Goal: Ask a question

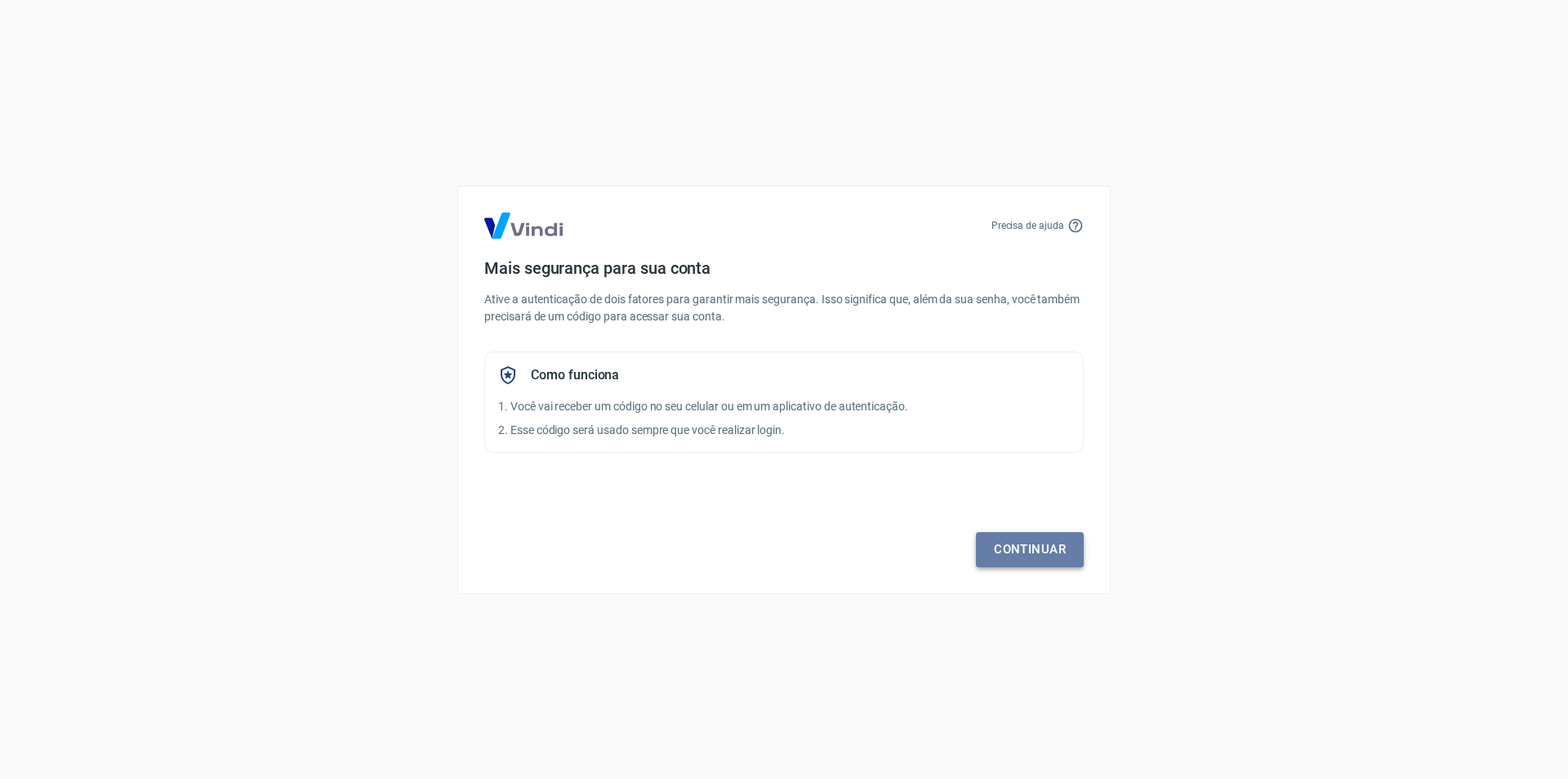
click at [1058, 550] on link "Continuar" at bounding box center [1029, 548] width 108 height 34
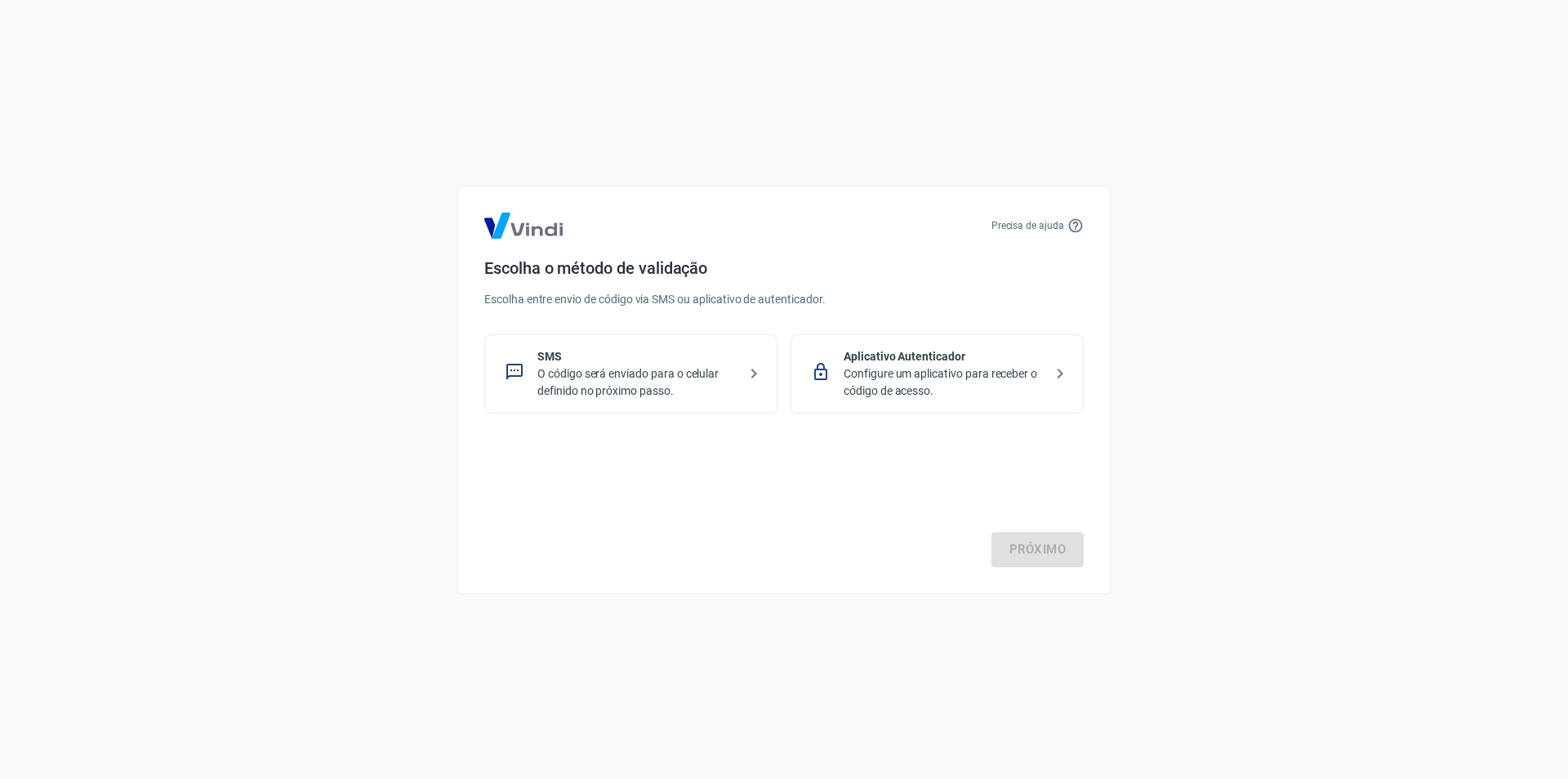
click at [669, 369] on p "O código será enviado para o celular definido no próximo passo." at bounding box center [636, 382] width 200 height 34
click at [1003, 536] on link "Próximo" at bounding box center [1037, 548] width 93 height 34
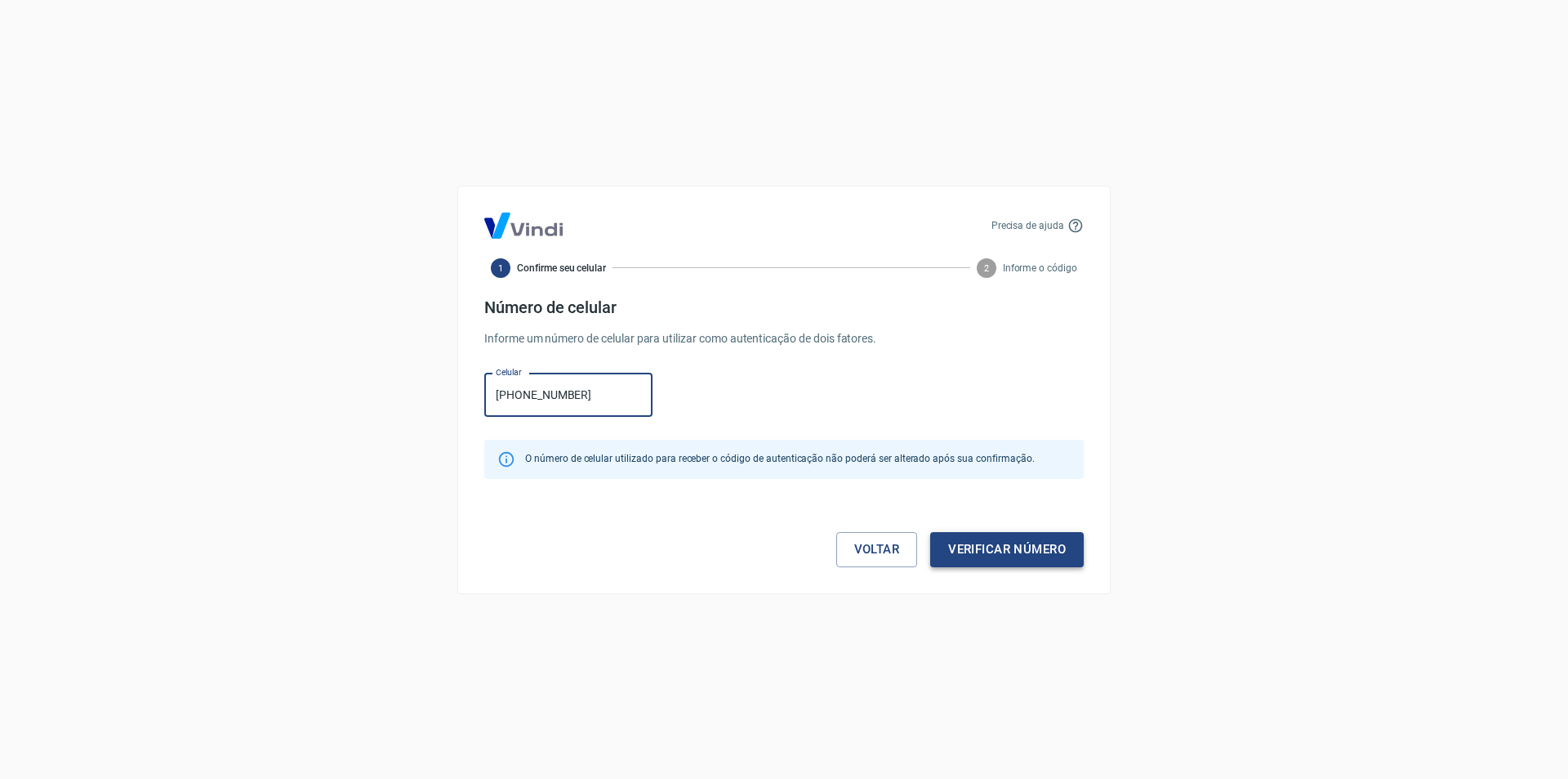
type input "[PHONE_NUMBER]"
click at [1035, 542] on button "Verificar número" at bounding box center [1007, 548] width 154 height 34
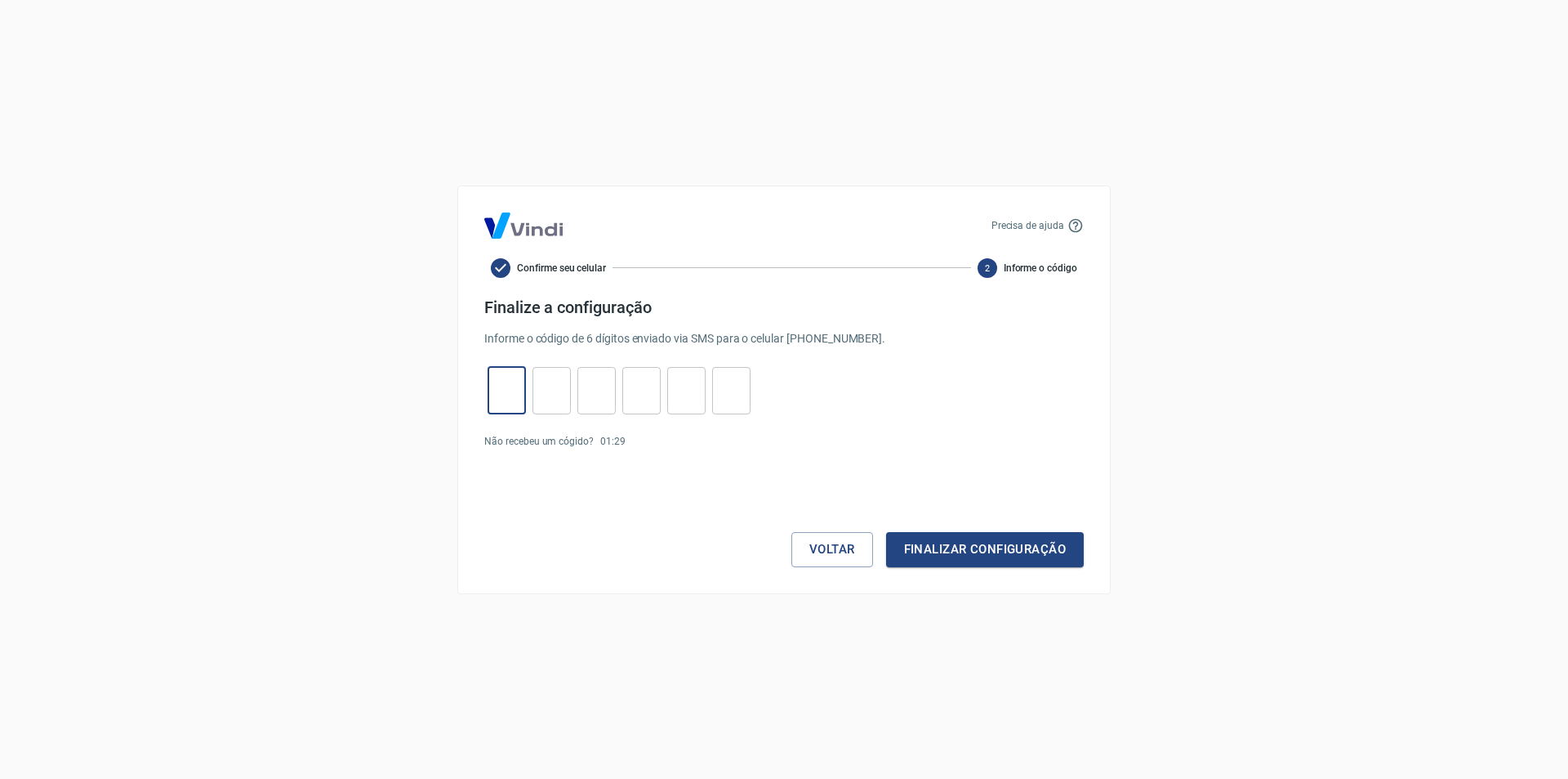
click at [516, 372] on input "tel" at bounding box center [506, 390] width 38 height 35
click at [844, 555] on button "Voltar" at bounding box center [832, 548] width 82 height 34
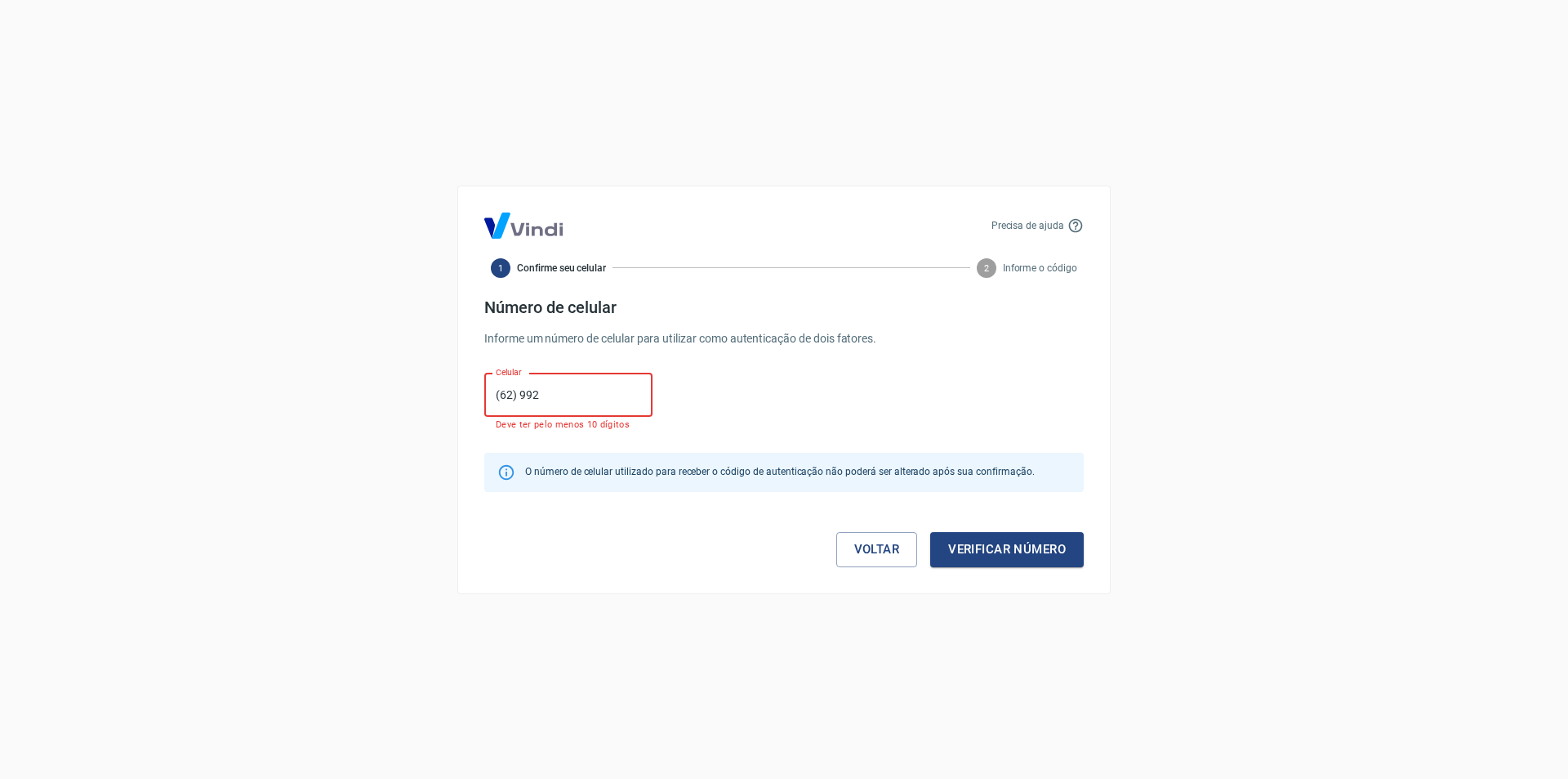
type input "[PHONE_NUMBER]"
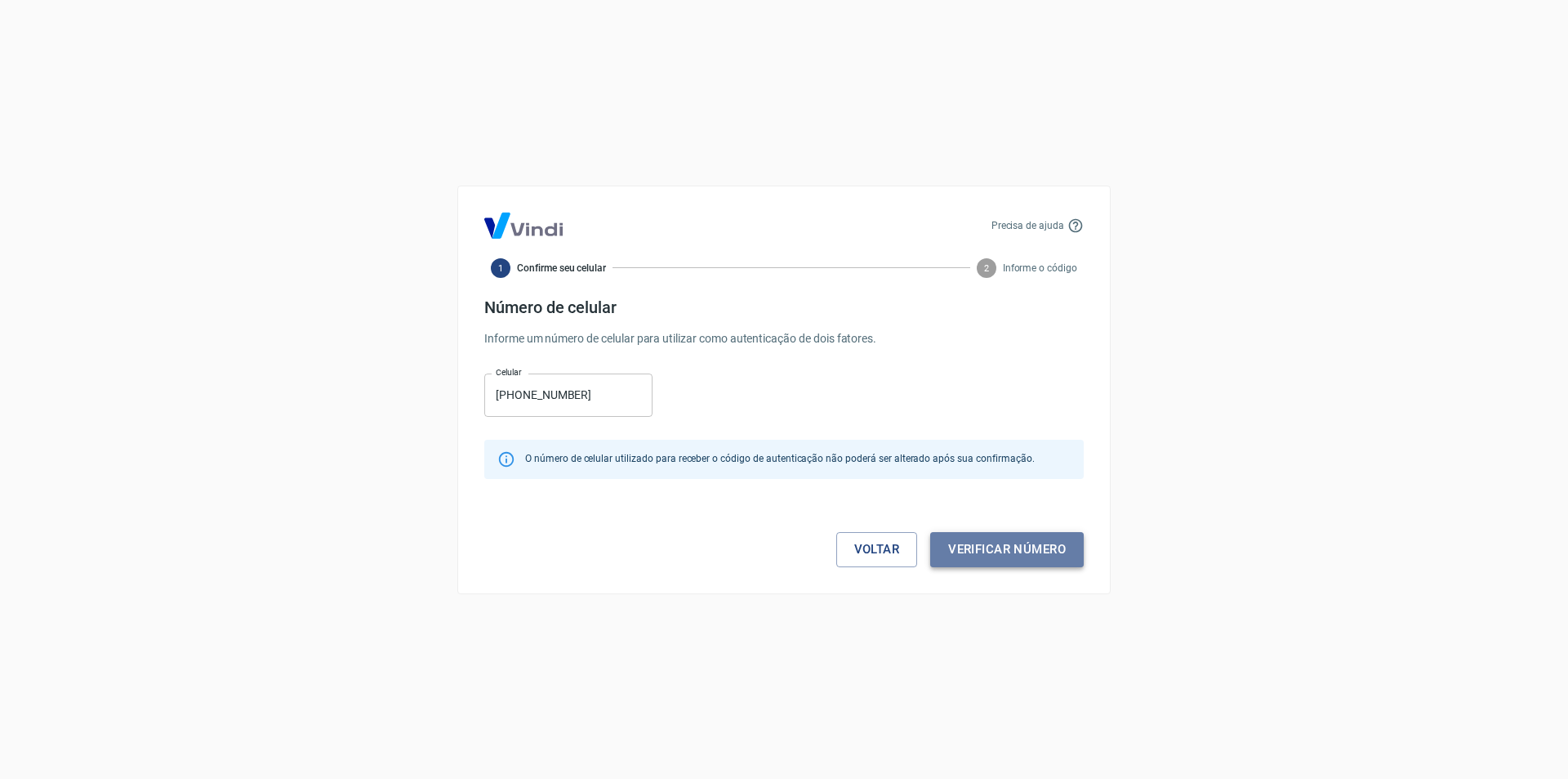
click at [978, 547] on button "Verificar número" at bounding box center [1007, 548] width 154 height 34
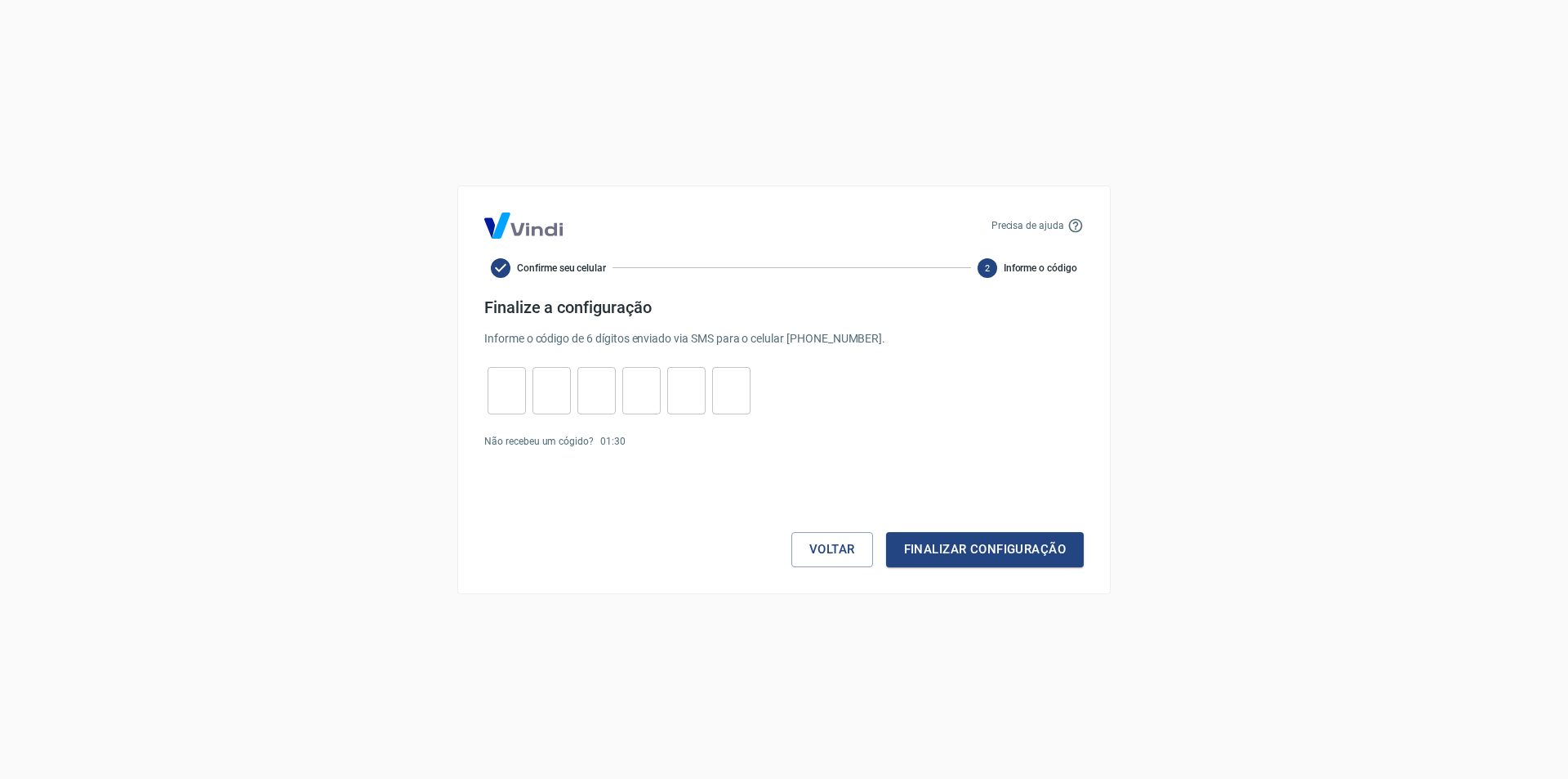
click at [489, 378] on input "tel" at bounding box center [506, 390] width 38 height 35
type input "6"
type input "5"
type input "3"
type input "8"
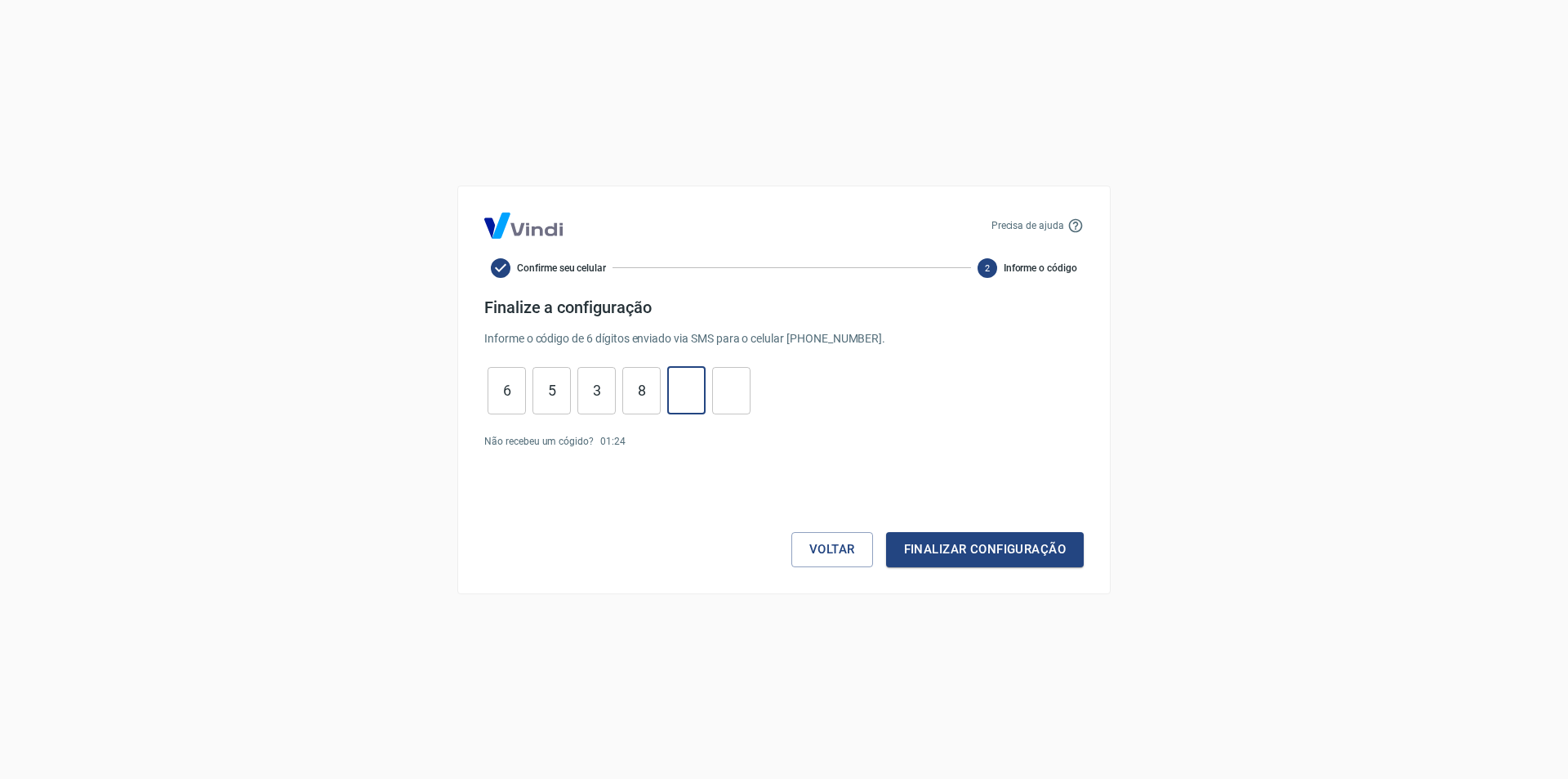
type input "7"
click at [937, 531] on div "Voltar Finalizar configuração" at bounding box center [784, 517] width 599 height 98
click at [937, 544] on button "Finalizar configuração" at bounding box center [984, 548] width 198 height 34
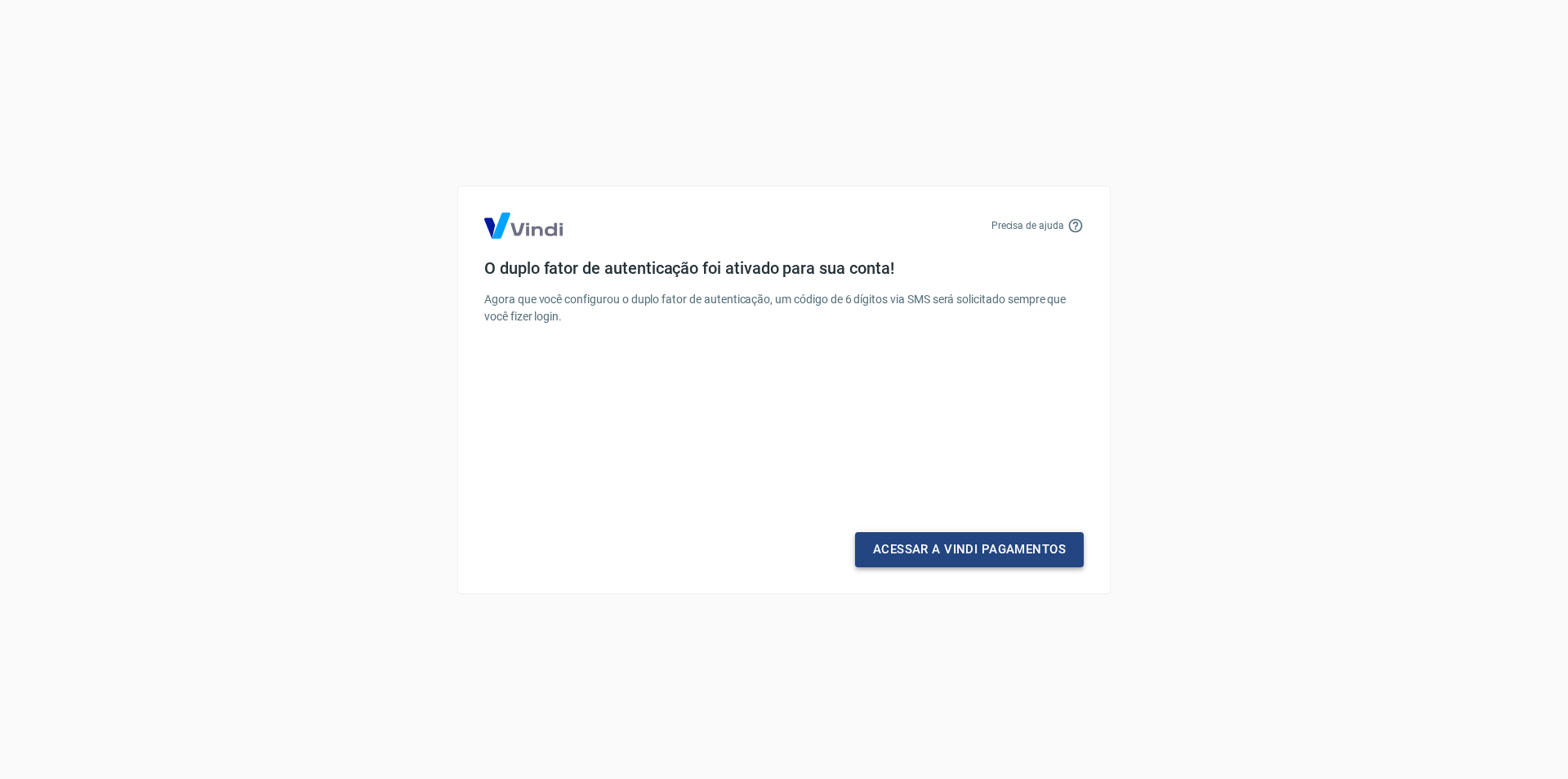
click at [982, 547] on link "Acessar a Vindi Pagamentos" at bounding box center [969, 548] width 229 height 34
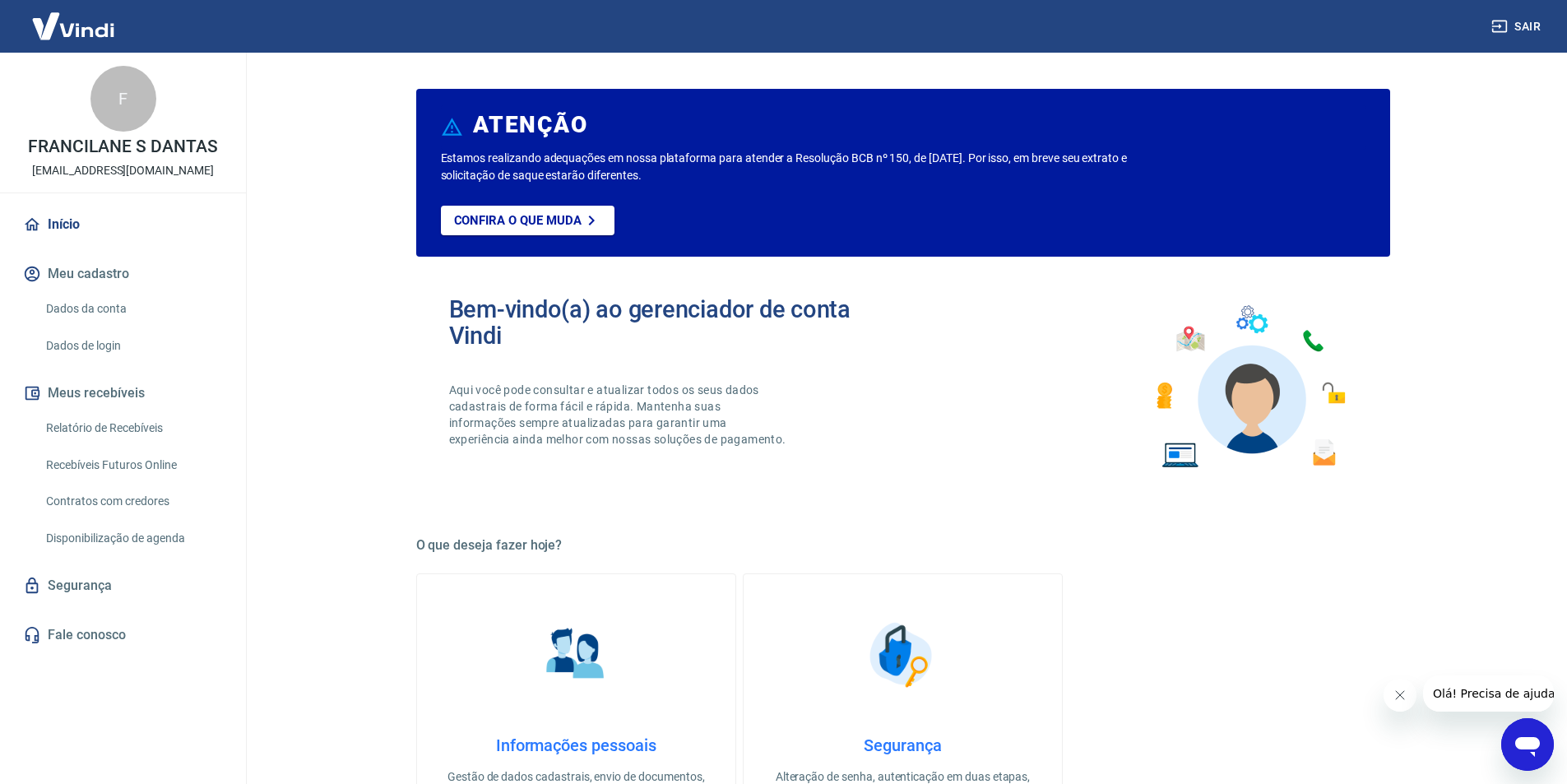
click at [86, 425] on link "Relatório de Recebíveis" at bounding box center [133, 428] width 187 height 33
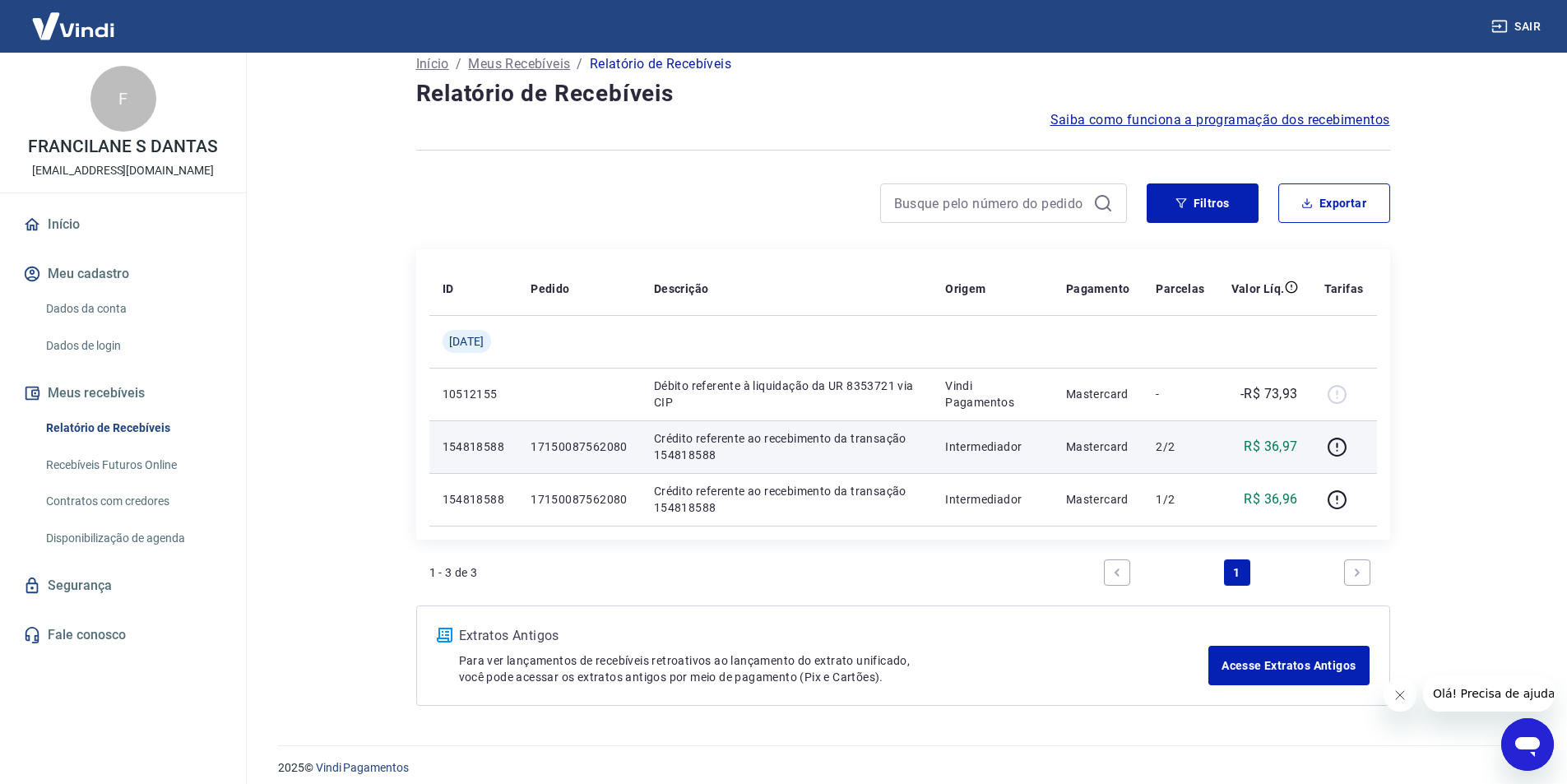
scroll to position [33, 0]
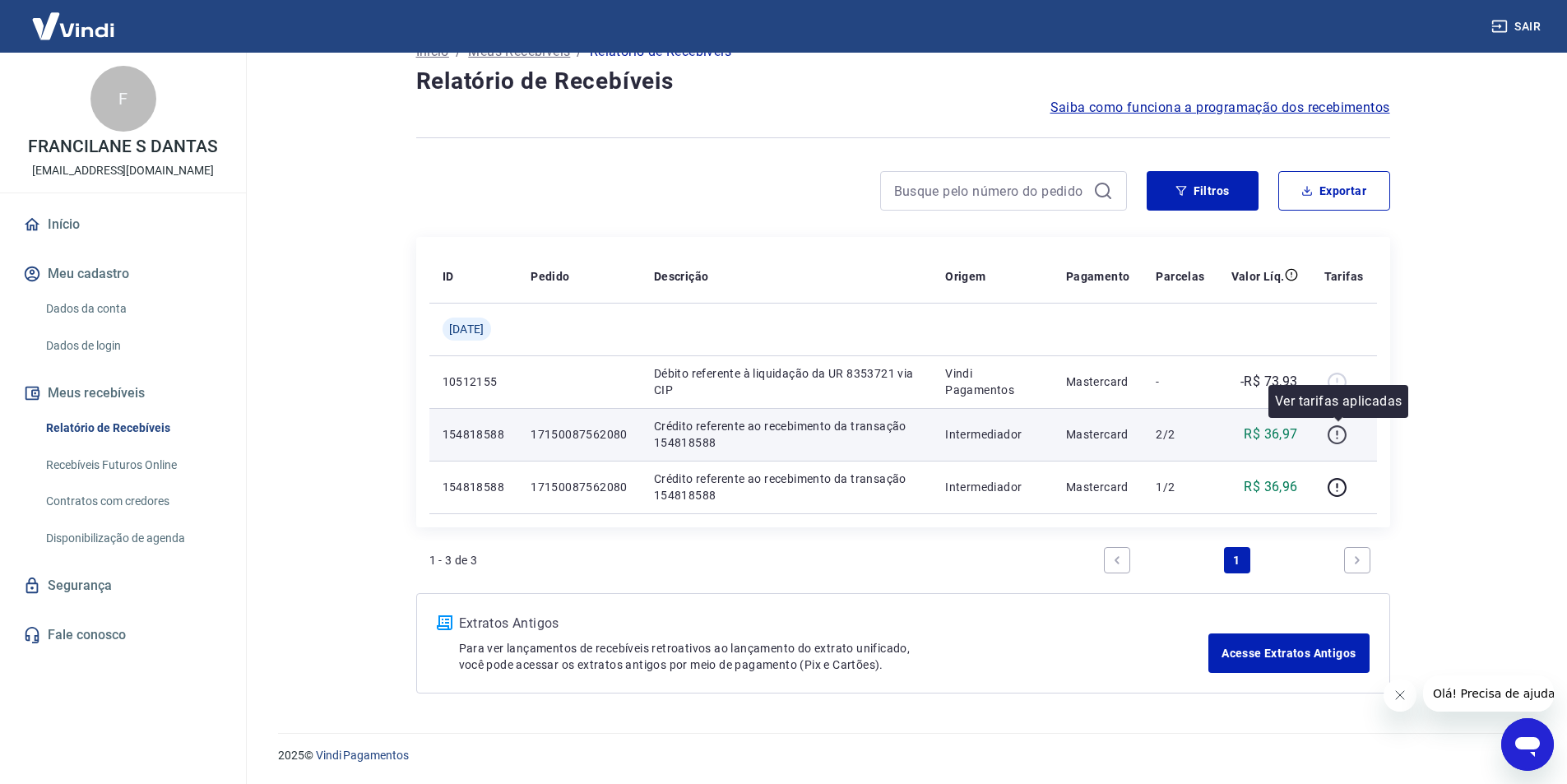
click at [1340, 438] on icon "button" at bounding box center [1337, 434] width 21 height 21
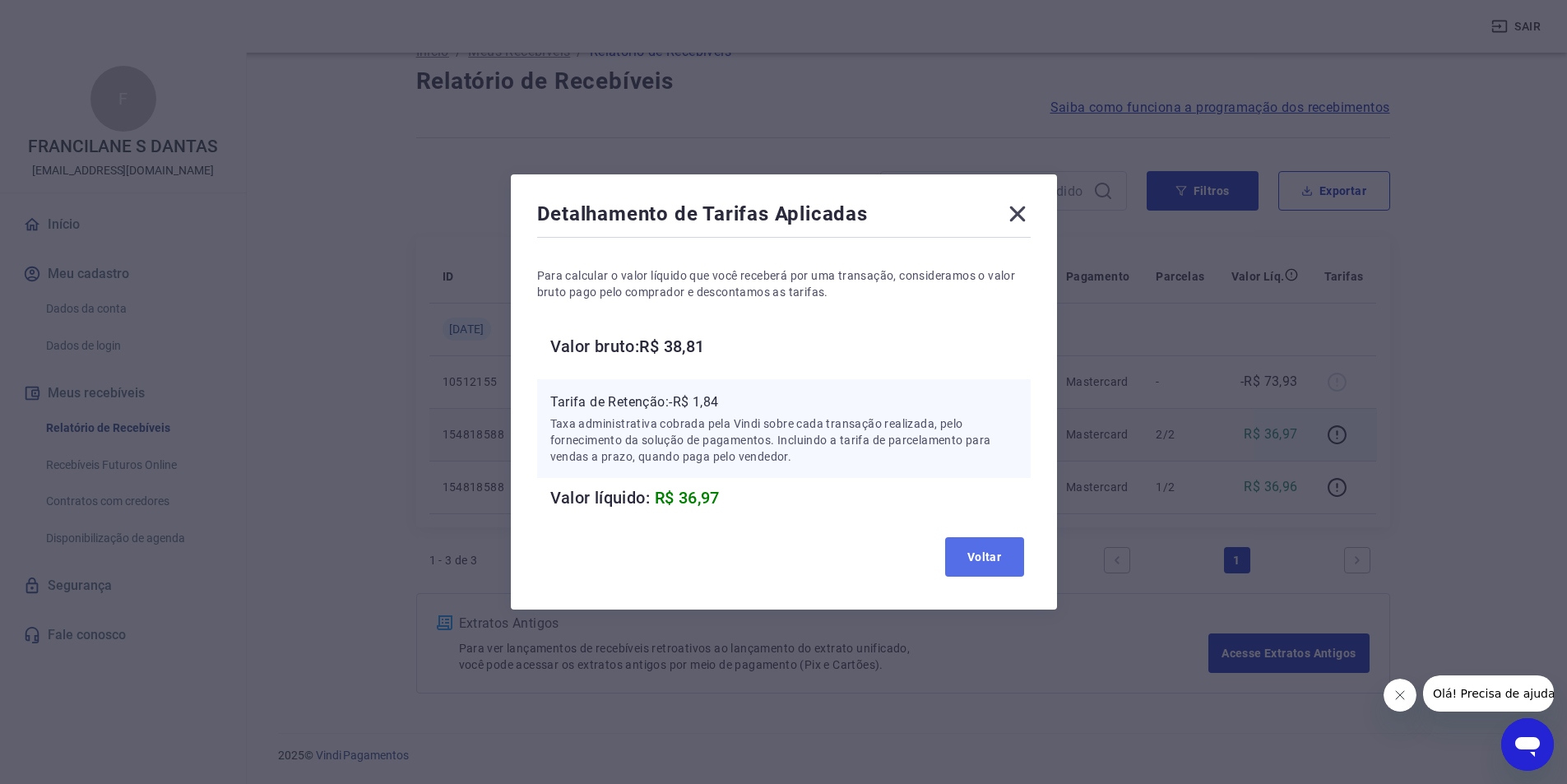
click at [1022, 553] on button "Voltar" at bounding box center [985, 556] width 79 height 39
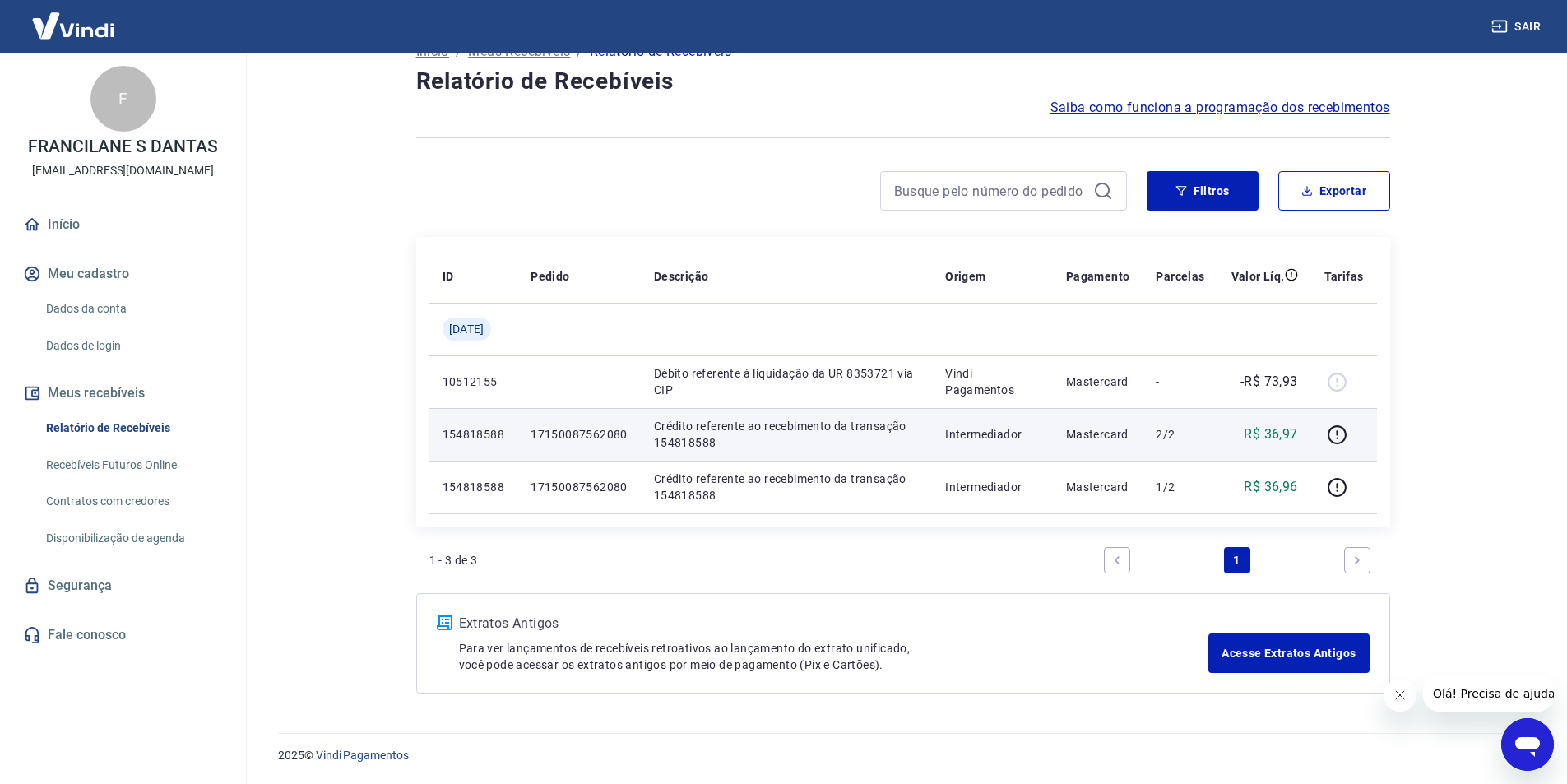
click at [1313, 424] on td at bounding box center [1344, 435] width 66 height 53
click at [1276, 435] on p "R$ 36,97" at bounding box center [1270, 434] width 53 height 20
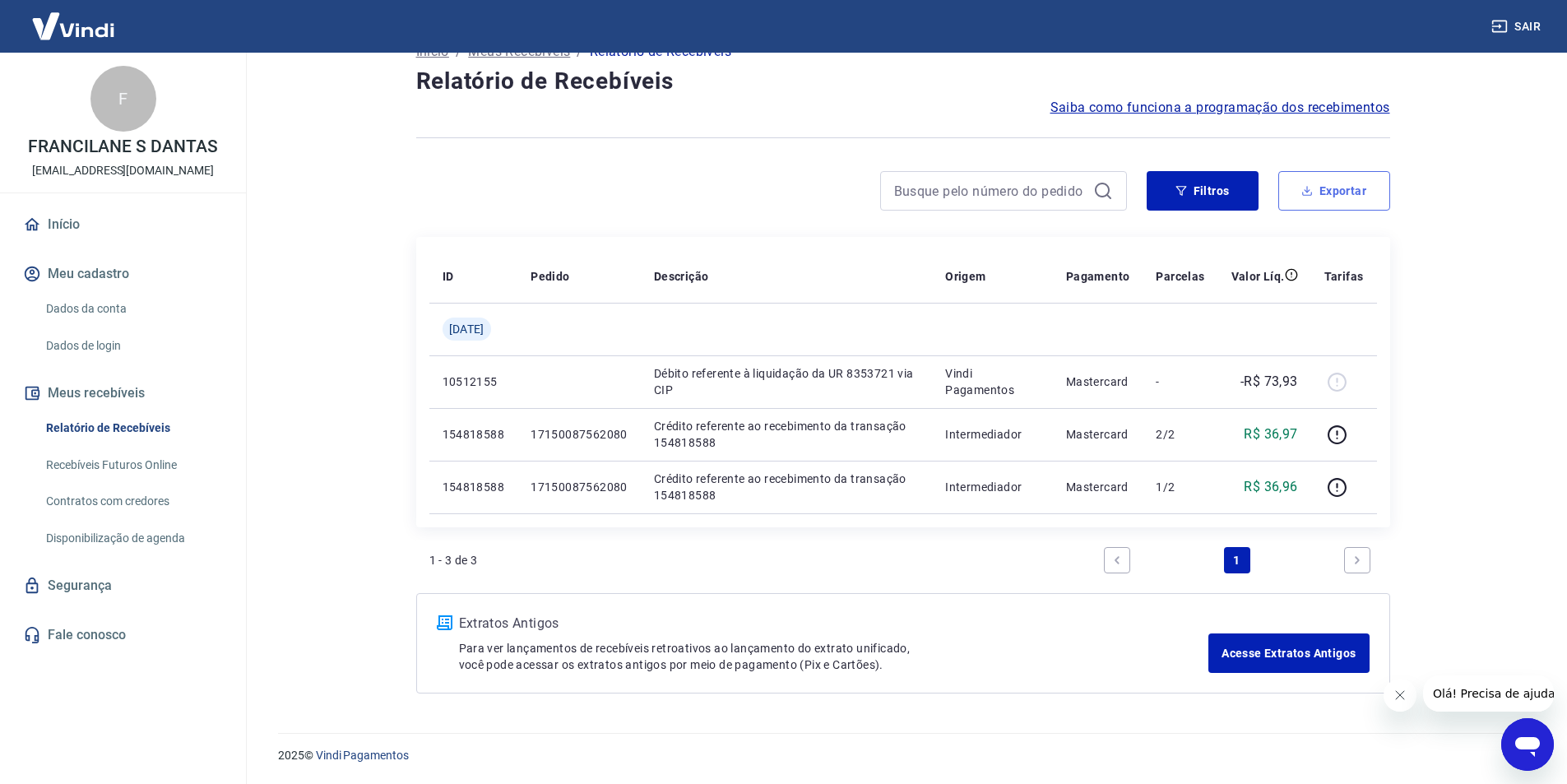
click at [1330, 185] on button "Exportar" at bounding box center [1334, 190] width 112 height 39
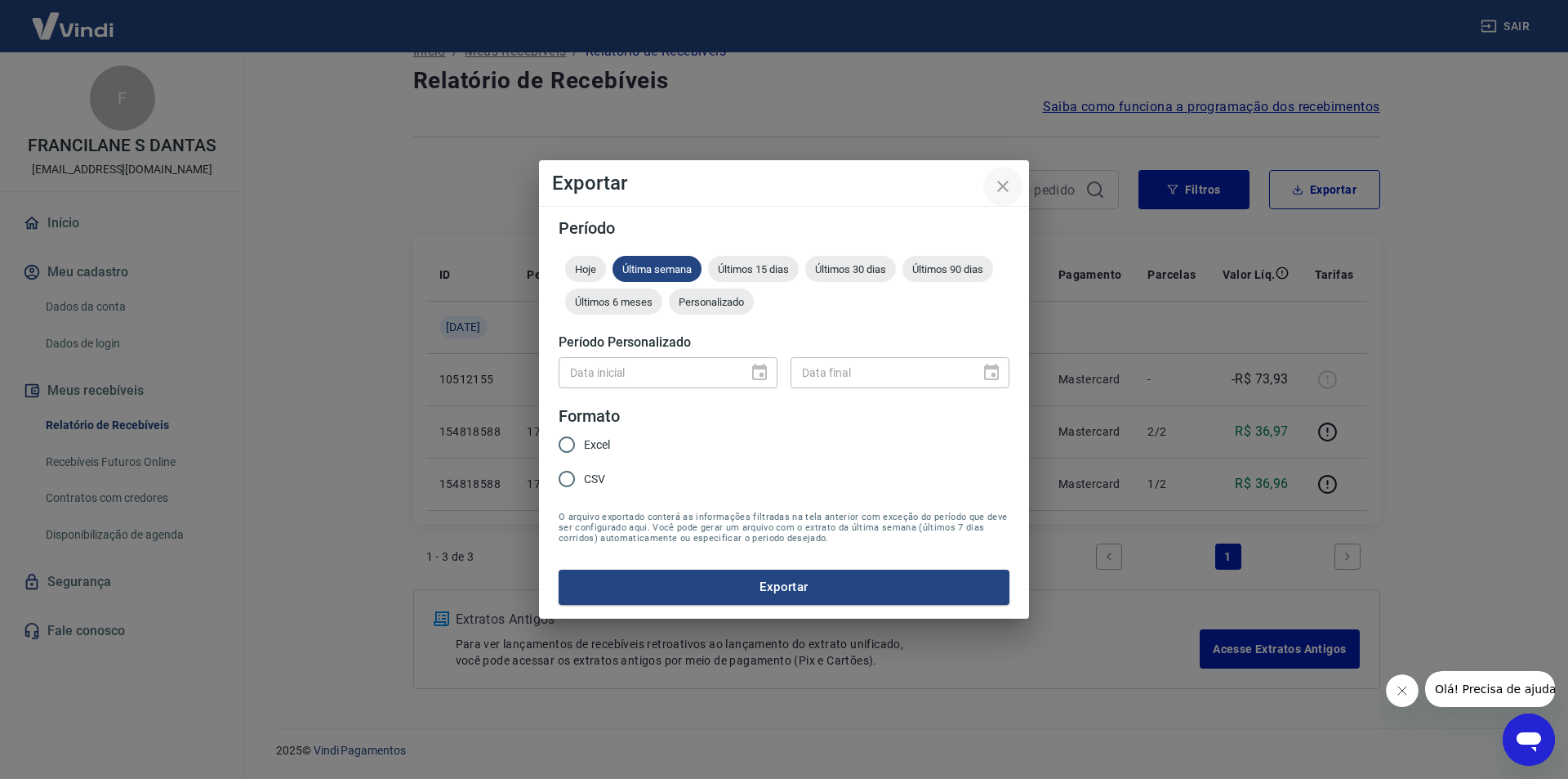
click at [996, 180] on icon "close" at bounding box center [1003, 186] width 19 height 19
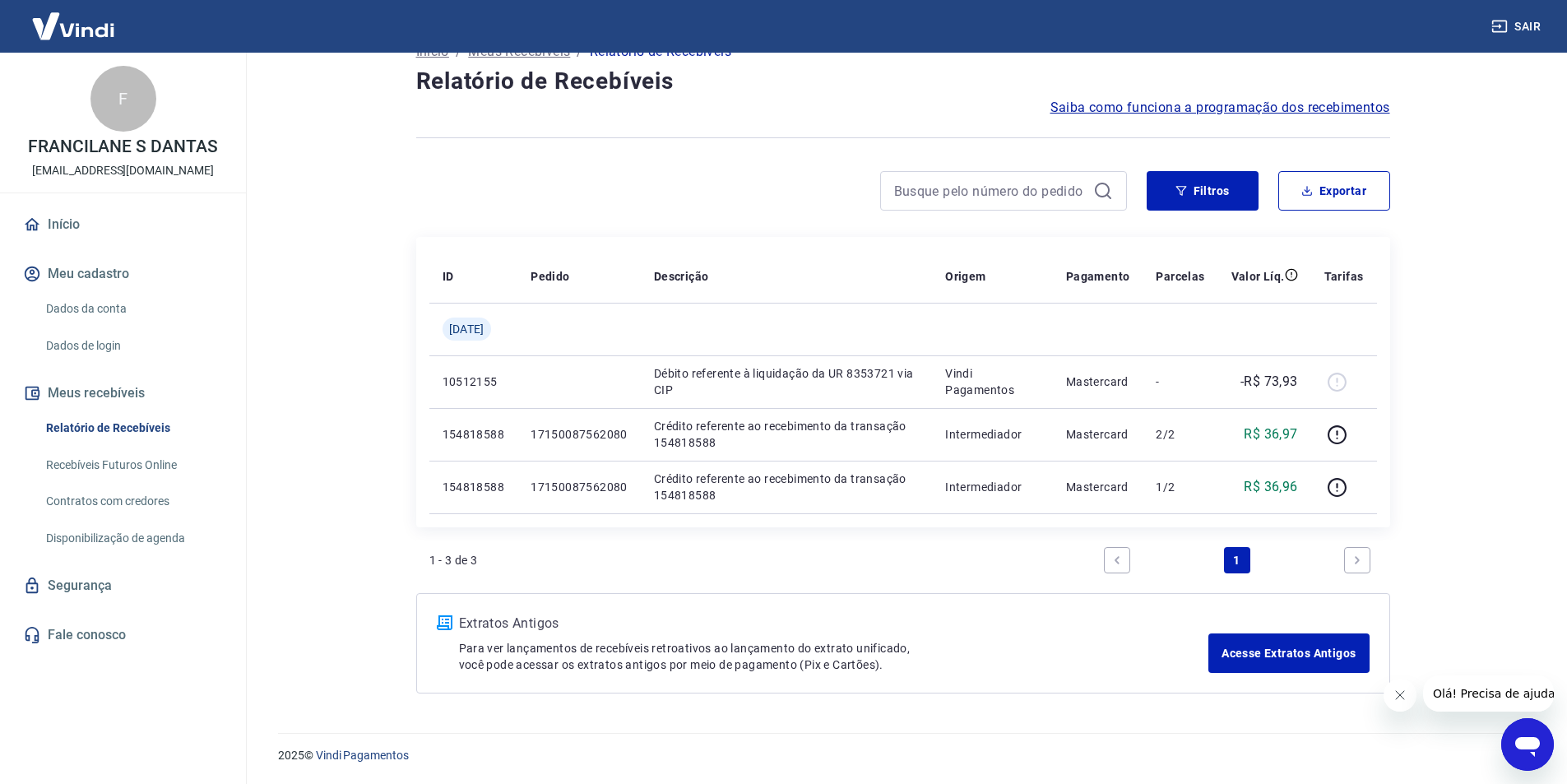
click at [1233, 105] on span "Saiba como funciona a programação dos recebimentos" at bounding box center [1220, 108] width 340 height 20
click at [81, 304] on link "Dados da conta" at bounding box center [133, 308] width 187 height 33
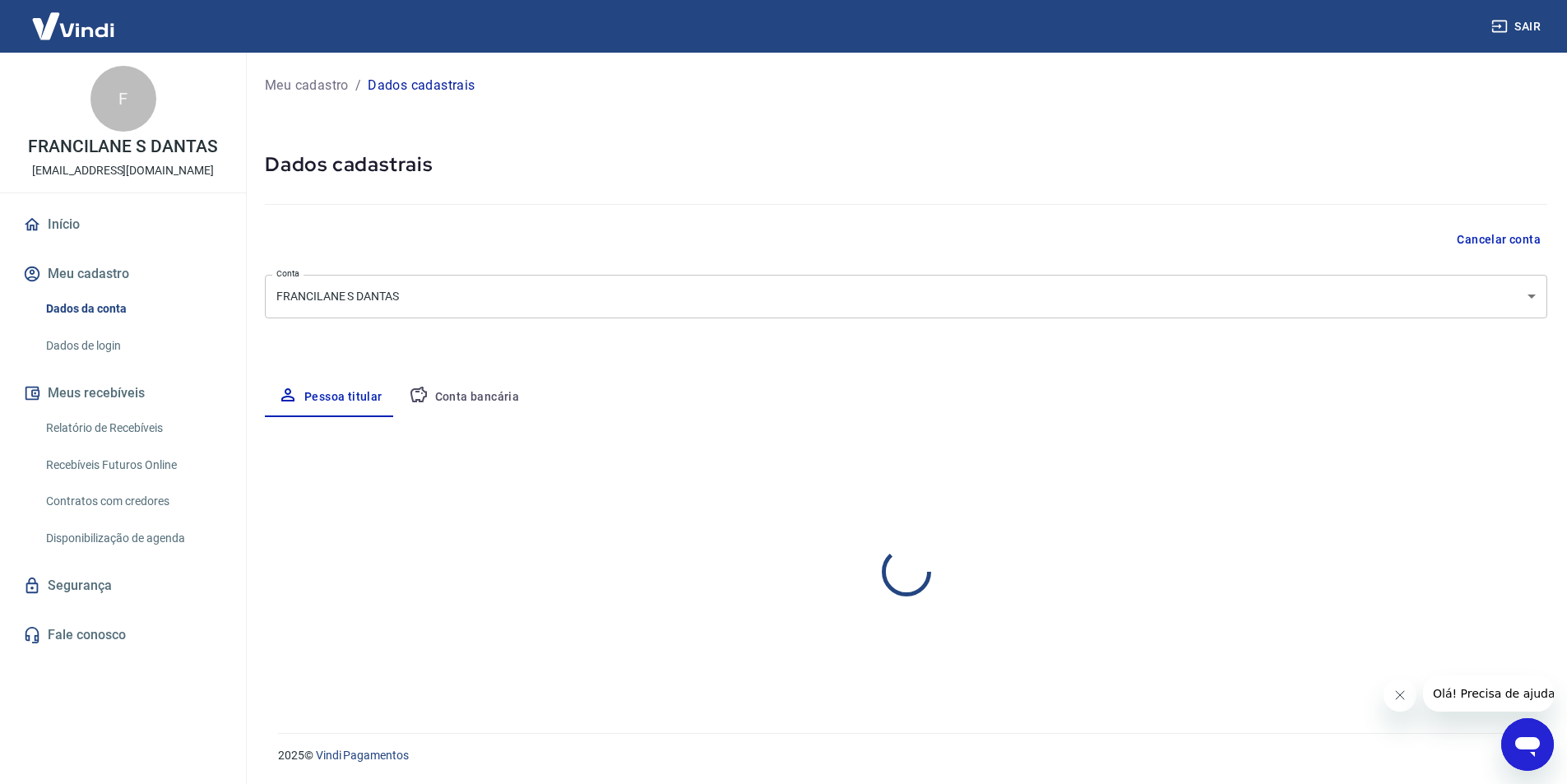
select select "GO"
select select "business"
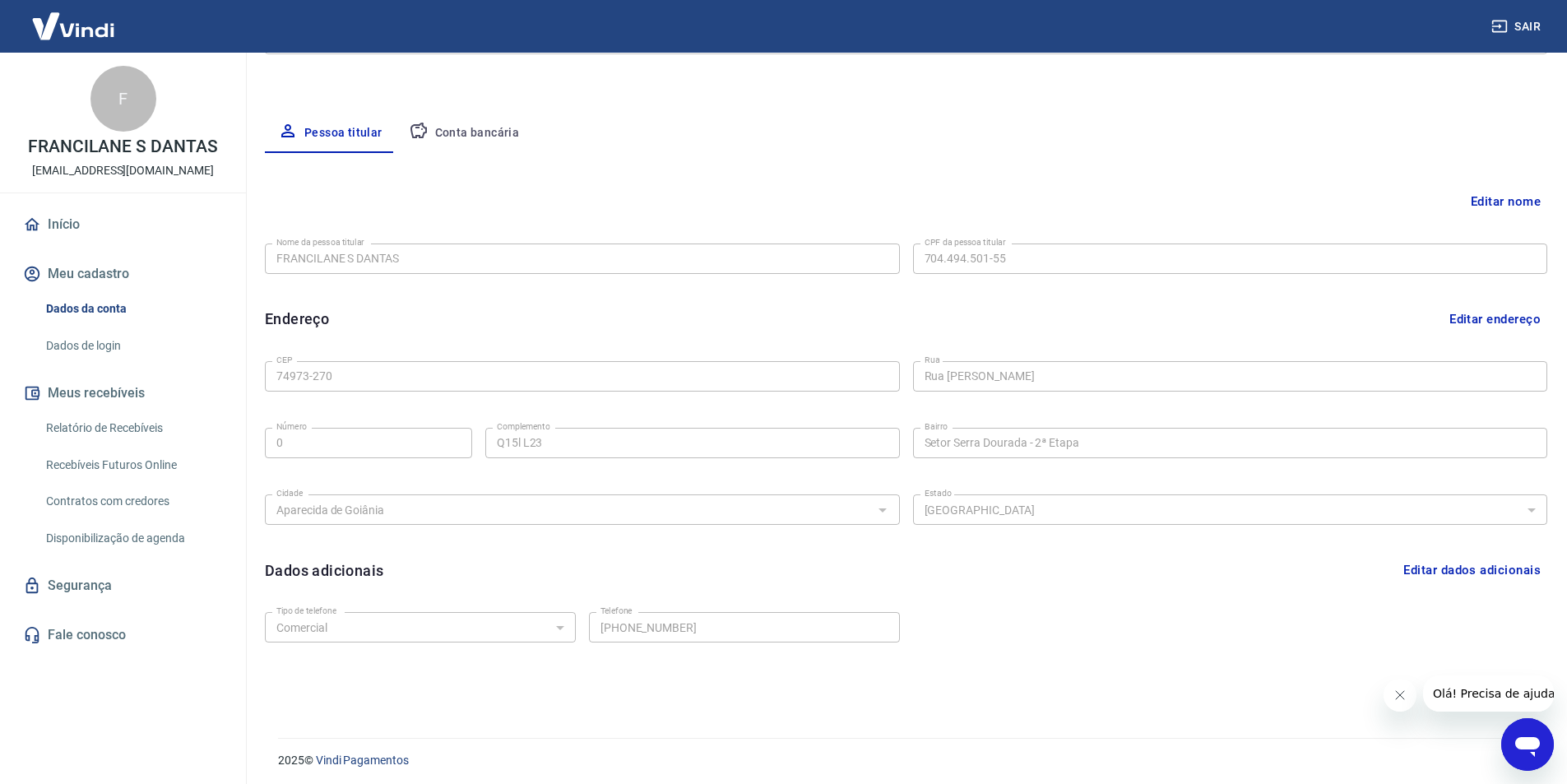
scroll to position [269, 0]
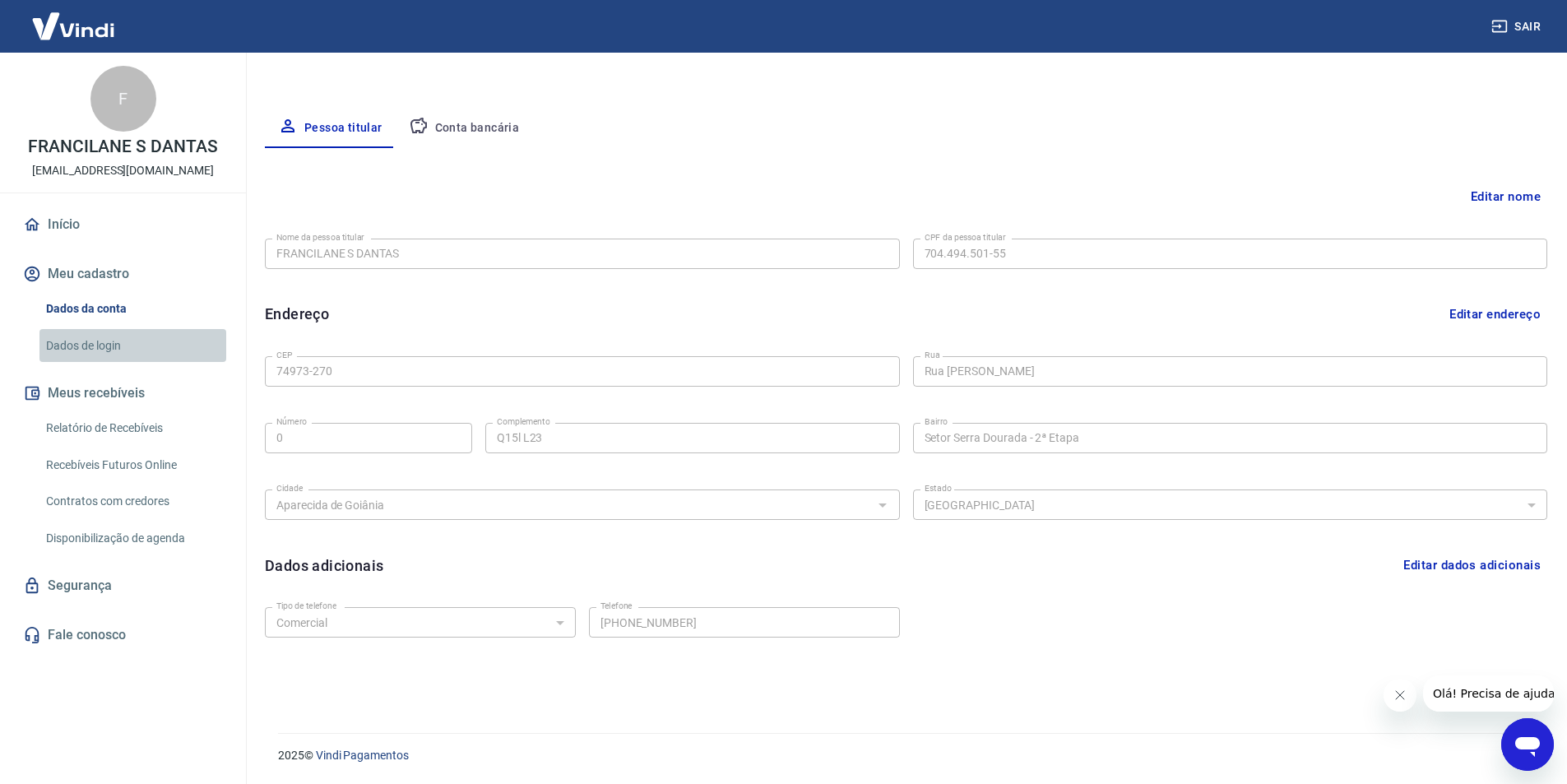
click at [127, 354] on link "Dados de login" at bounding box center [133, 345] width 187 height 33
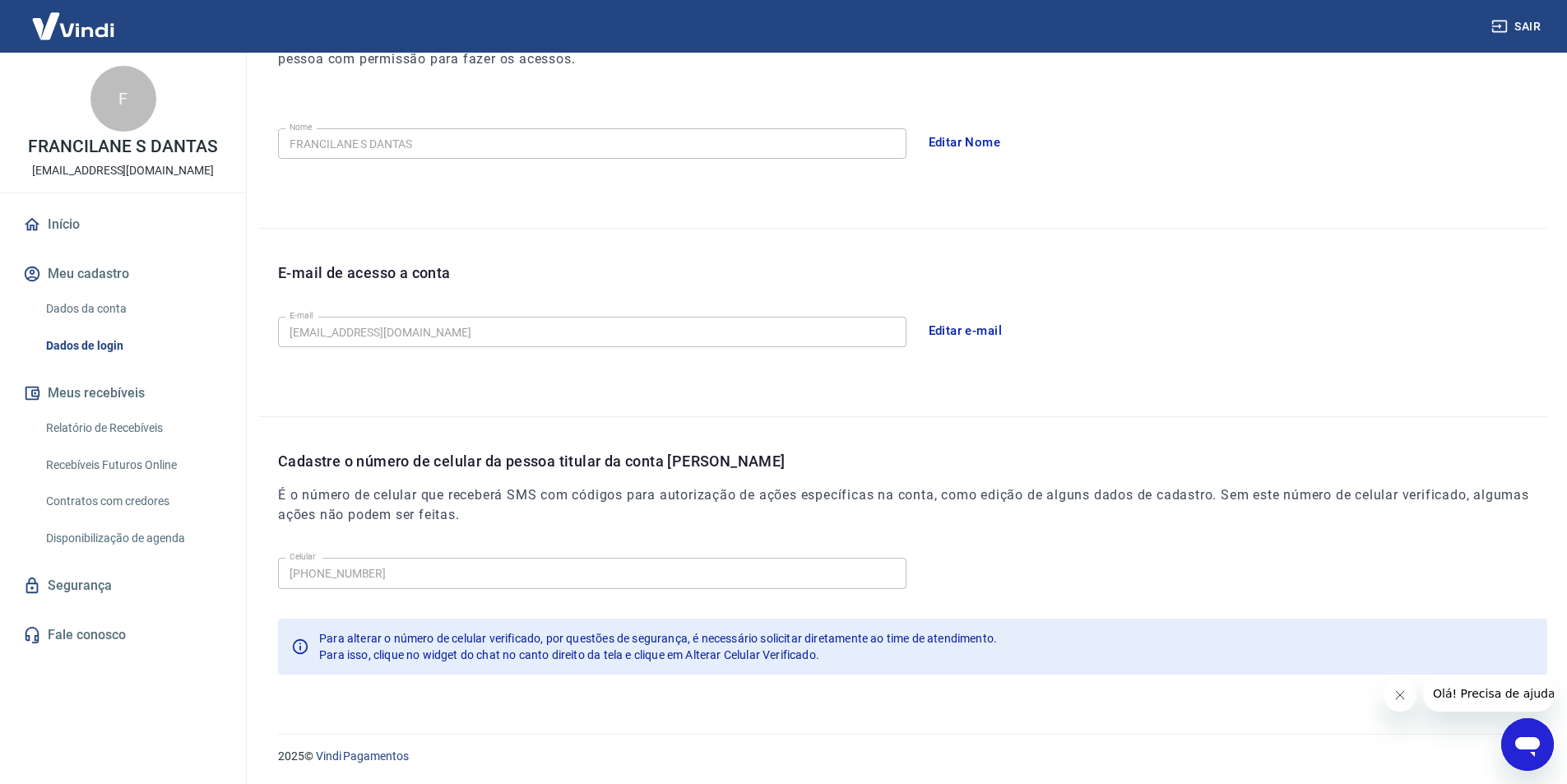
scroll to position [270, 0]
click at [107, 429] on link "Relatório de Recebíveis" at bounding box center [133, 428] width 187 height 33
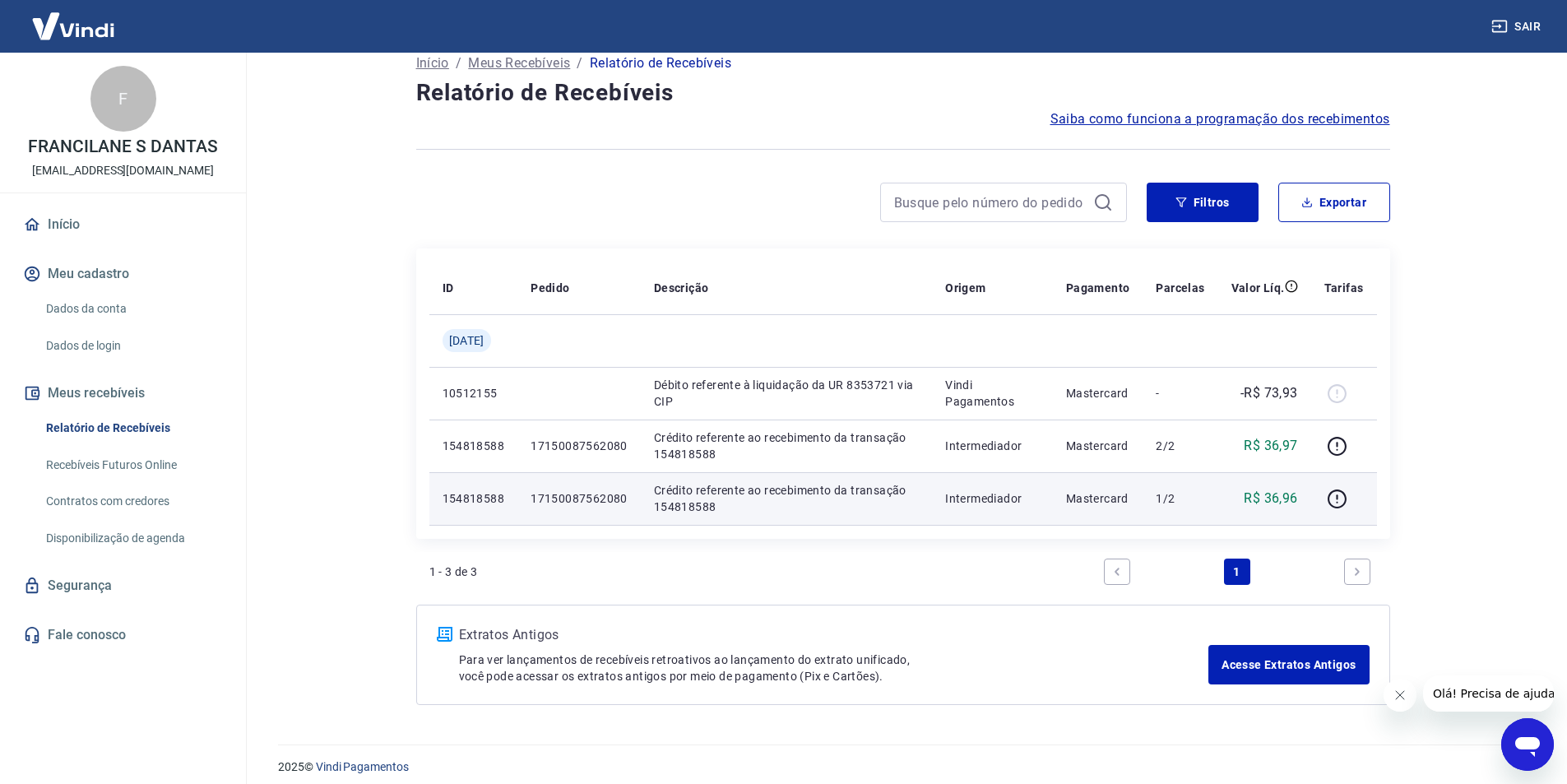
scroll to position [33, 0]
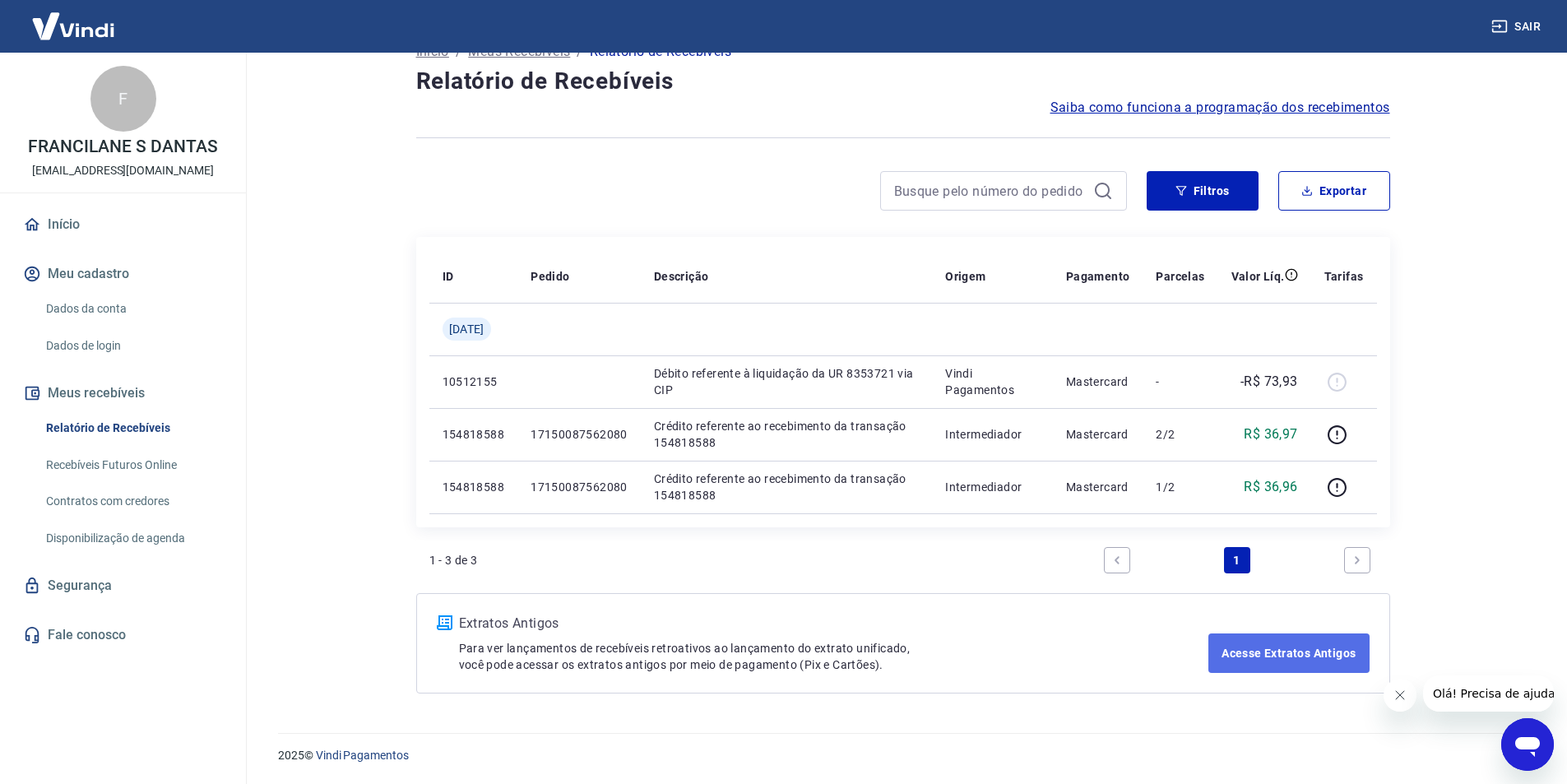
click at [1271, 640] on link "Acesse Extratos Antigos" at bounding box center [1288, 653] width 160 height 39
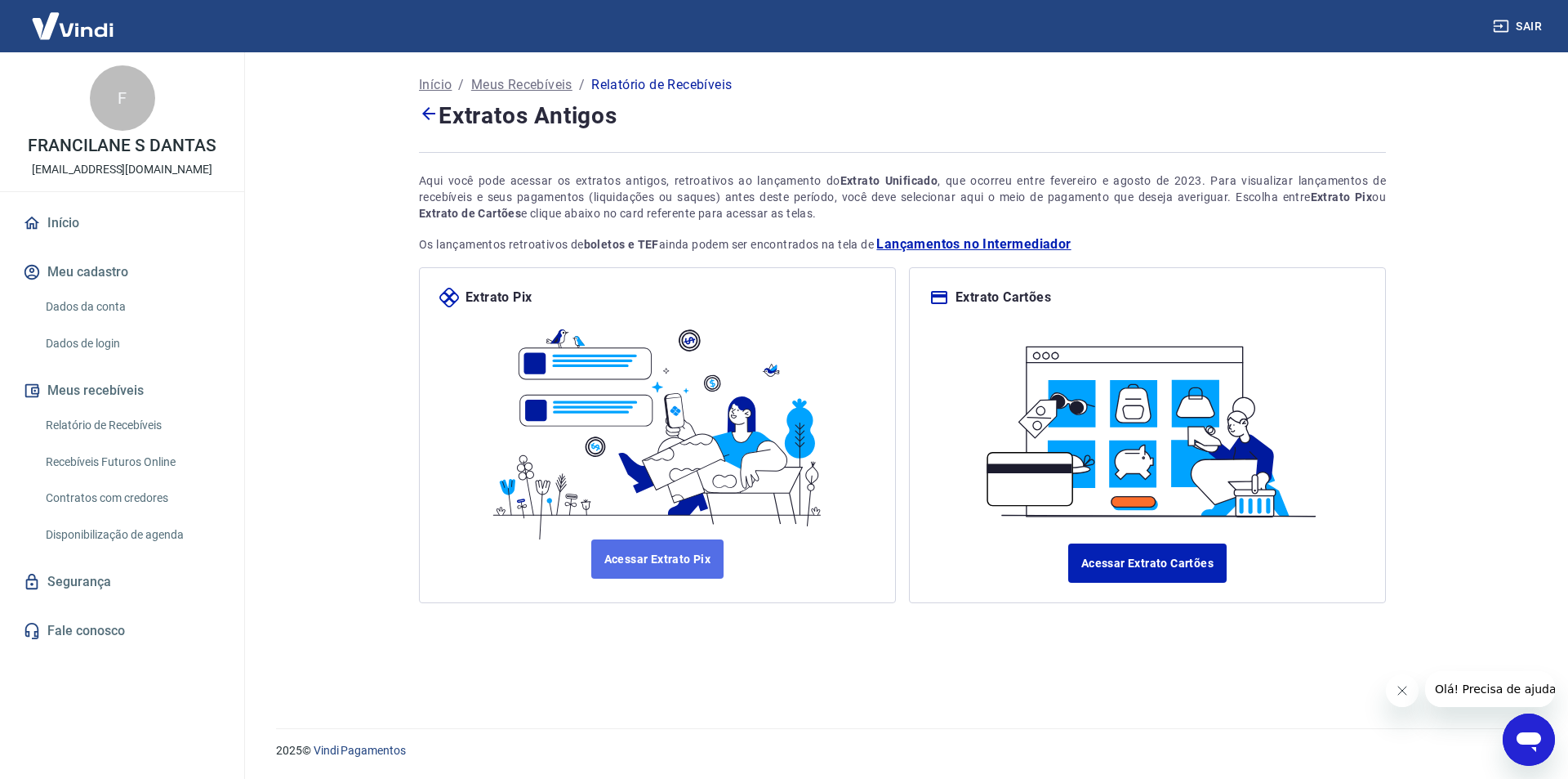
click at [668, 547] on link "Acessar Extrato Pix" at bounding box center [658, 559] width 134 height 39
click at [162, 459] on link "Recebíveis Futuros Online" at bounding box center [132, 462] width 185 height 33
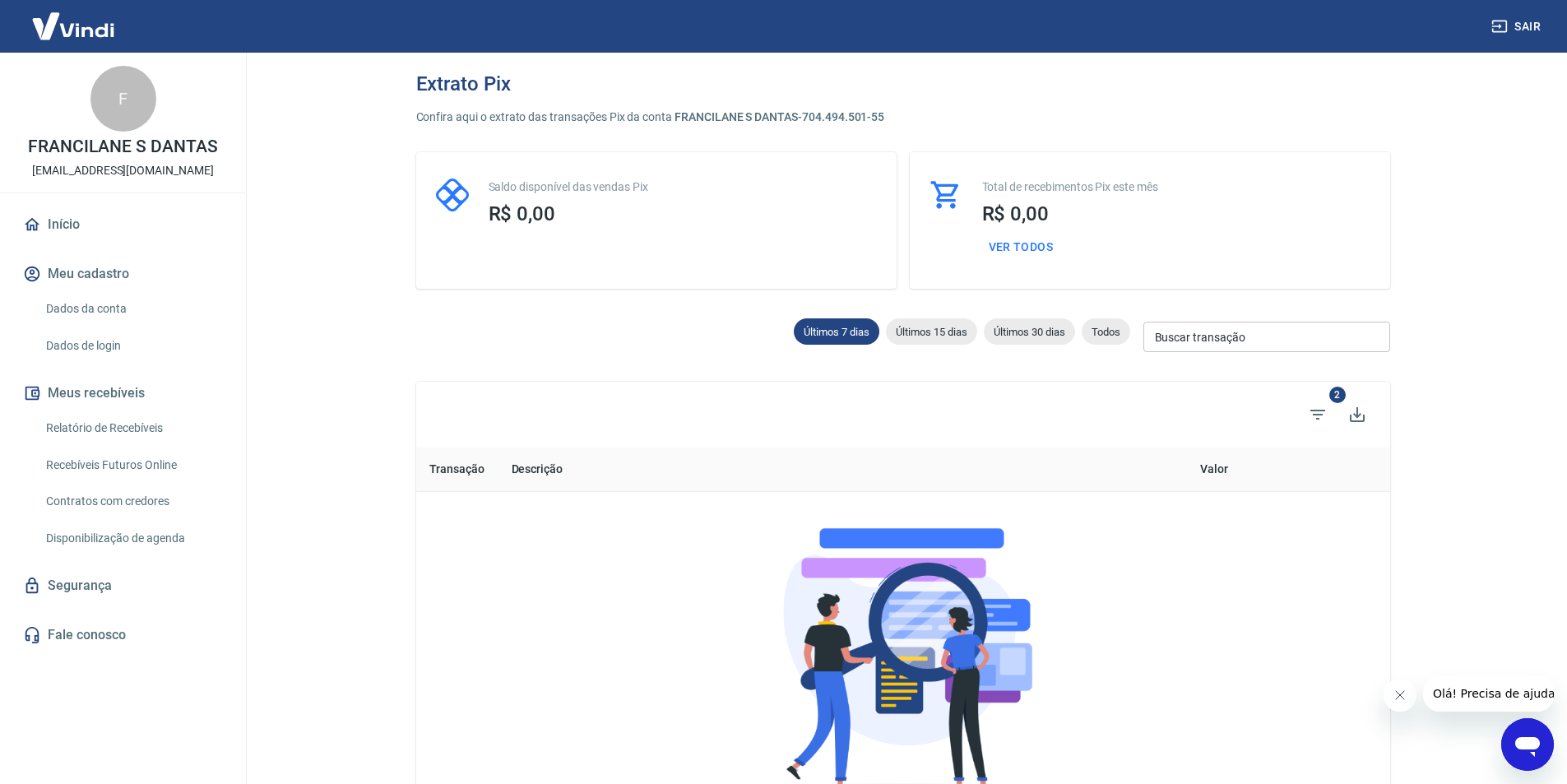
click at [674, 248] on div "Saldo disponível das vendas Pix R$ 0,00" at bounding box center [656, 220] width 480 height 136
click at [1103, 327] on span "Todos" at bounding box center [1106, 332] width 48 height 13
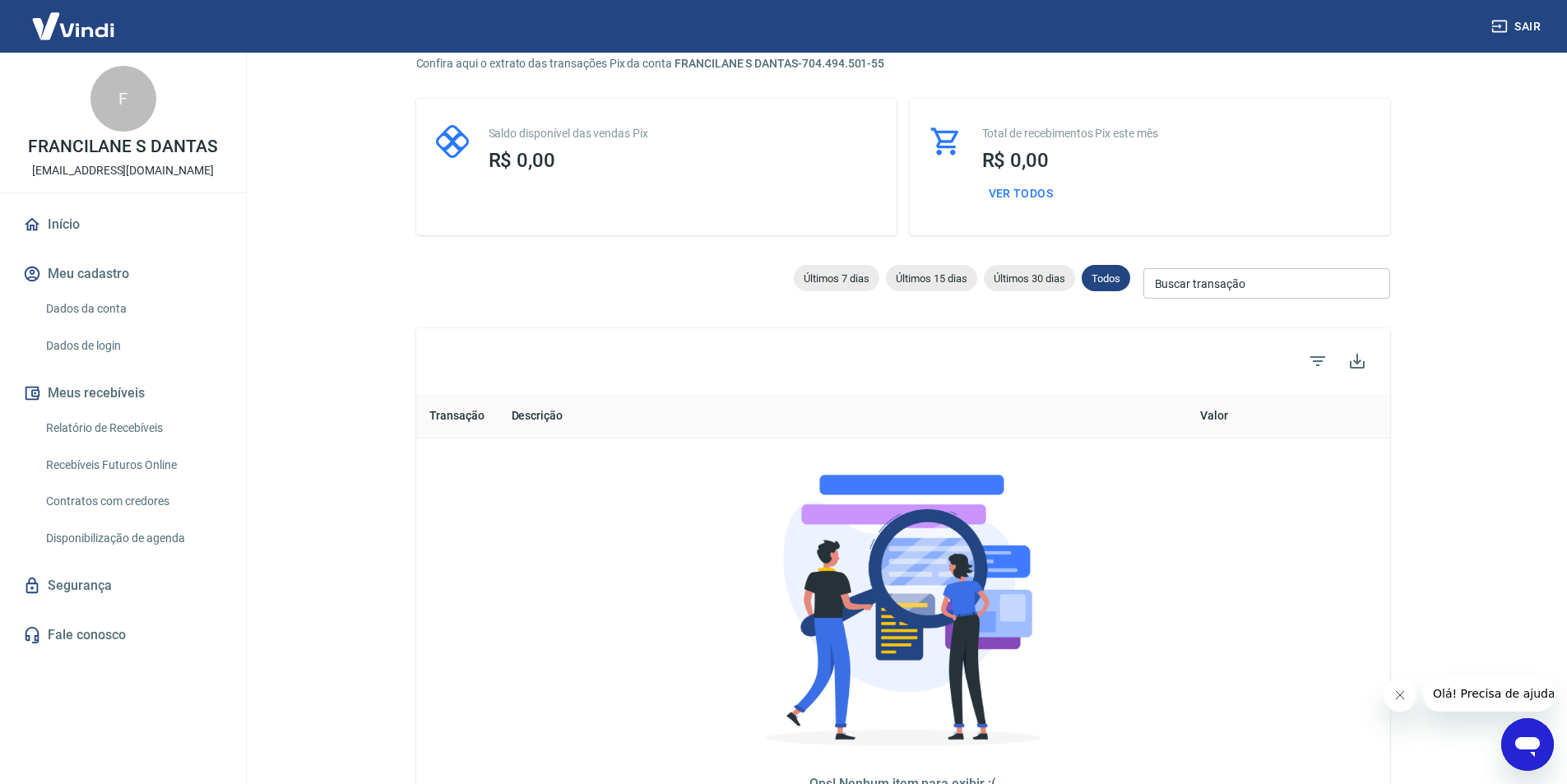
scroll to position [82, 0]
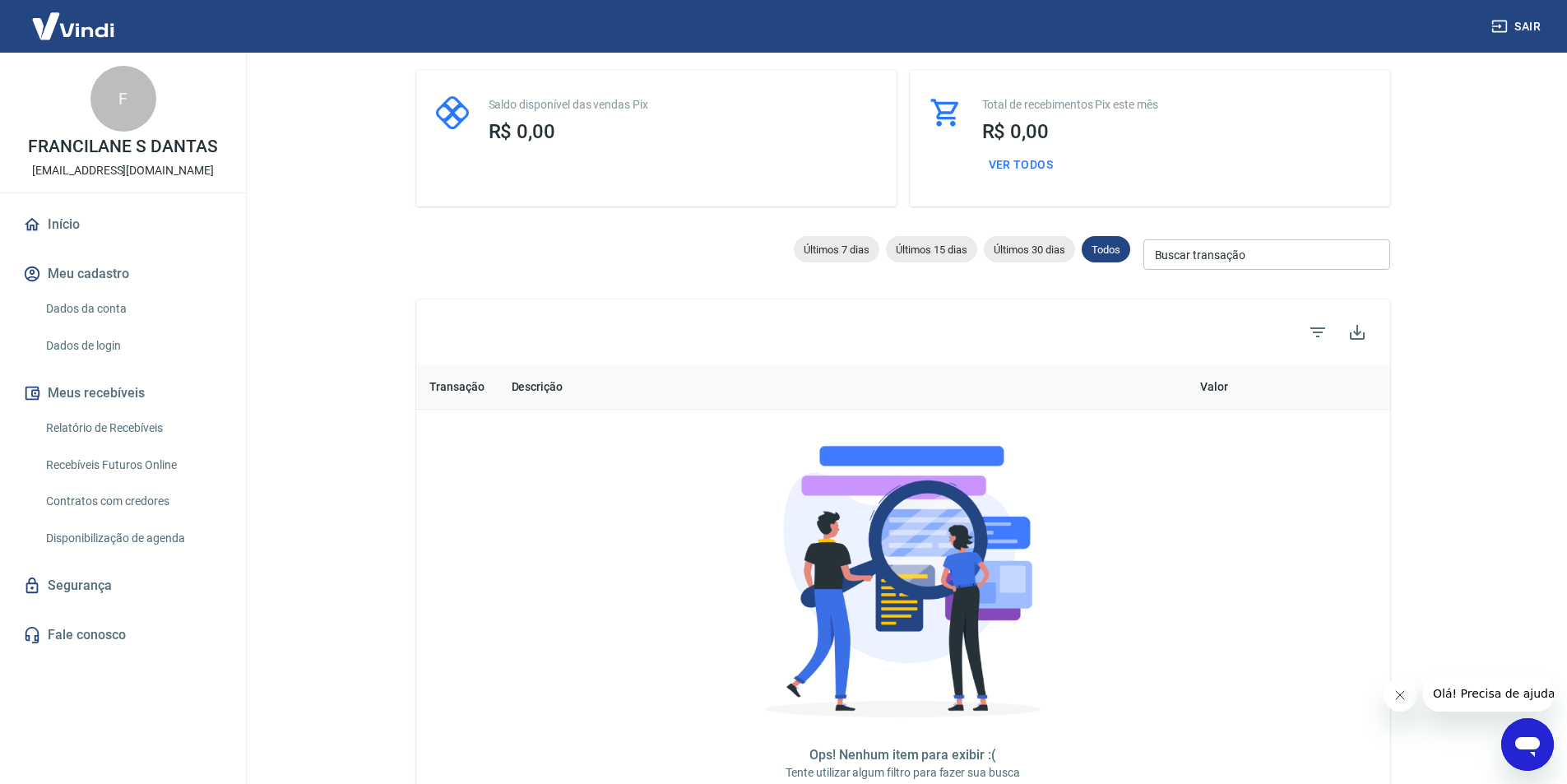
type input "10/08/2025"
type input "17/08/2025"
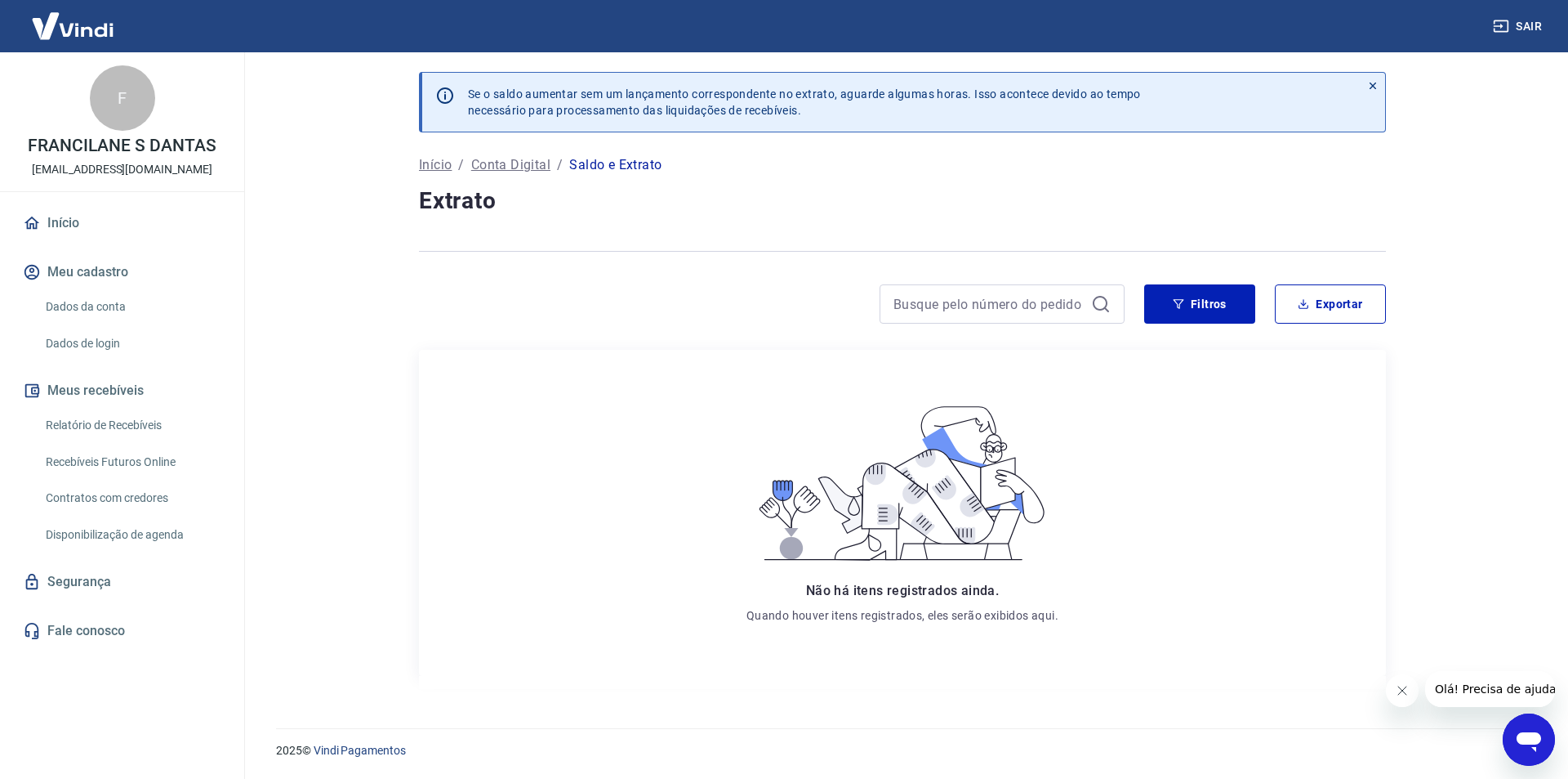
click at [68, 622] on link "Fale conosco" at bounding box center [122, 630] width 205 height 36
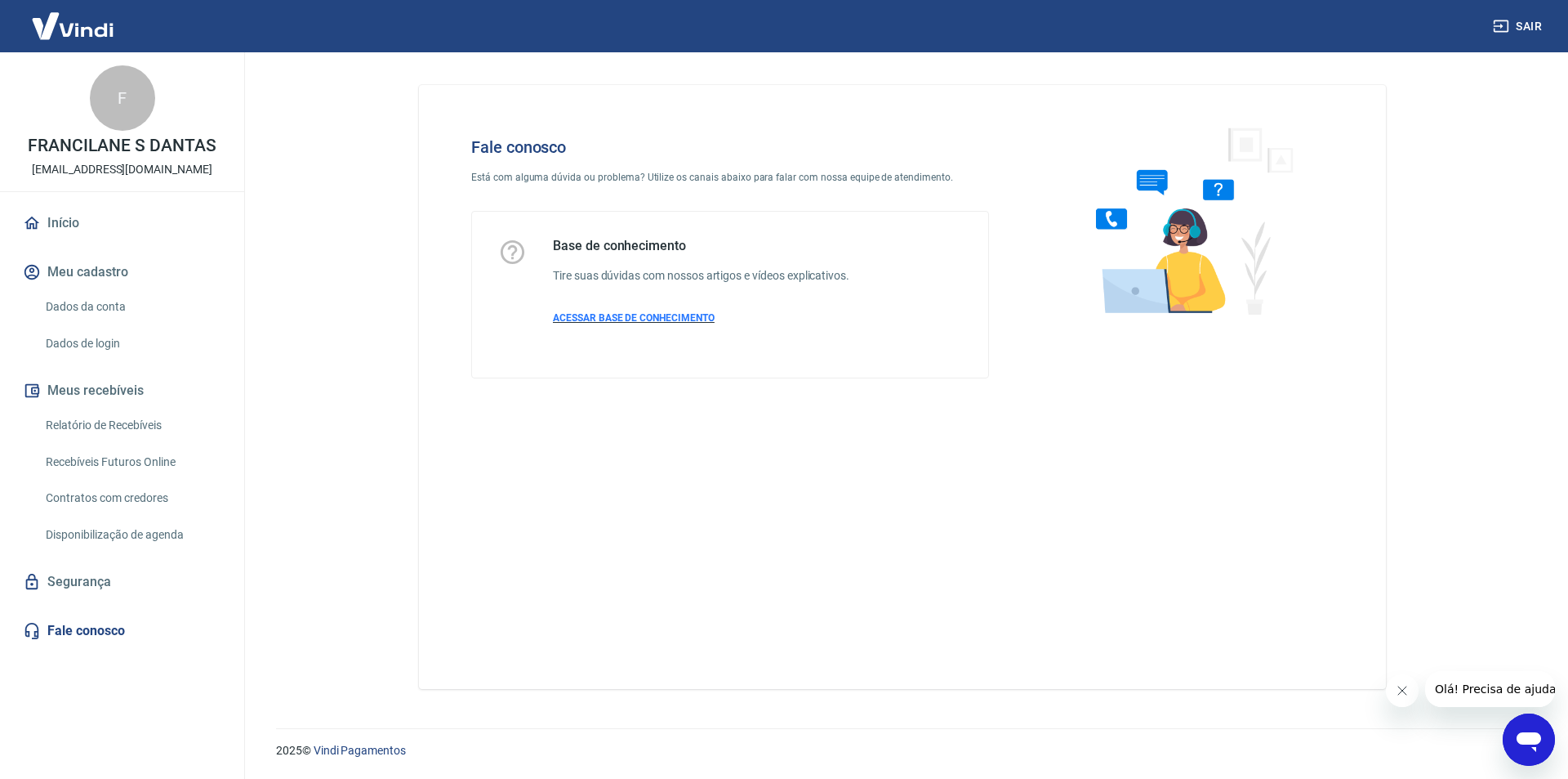
click at [658, 317] on span "ACESSAR BASE DE CONHECIMENTO" at bounding box center [633, 318] width 162 height 12
click at [136, 428] on link "Relatório de Recebíveis" at bounding box center [132, 425] width 185 height 33
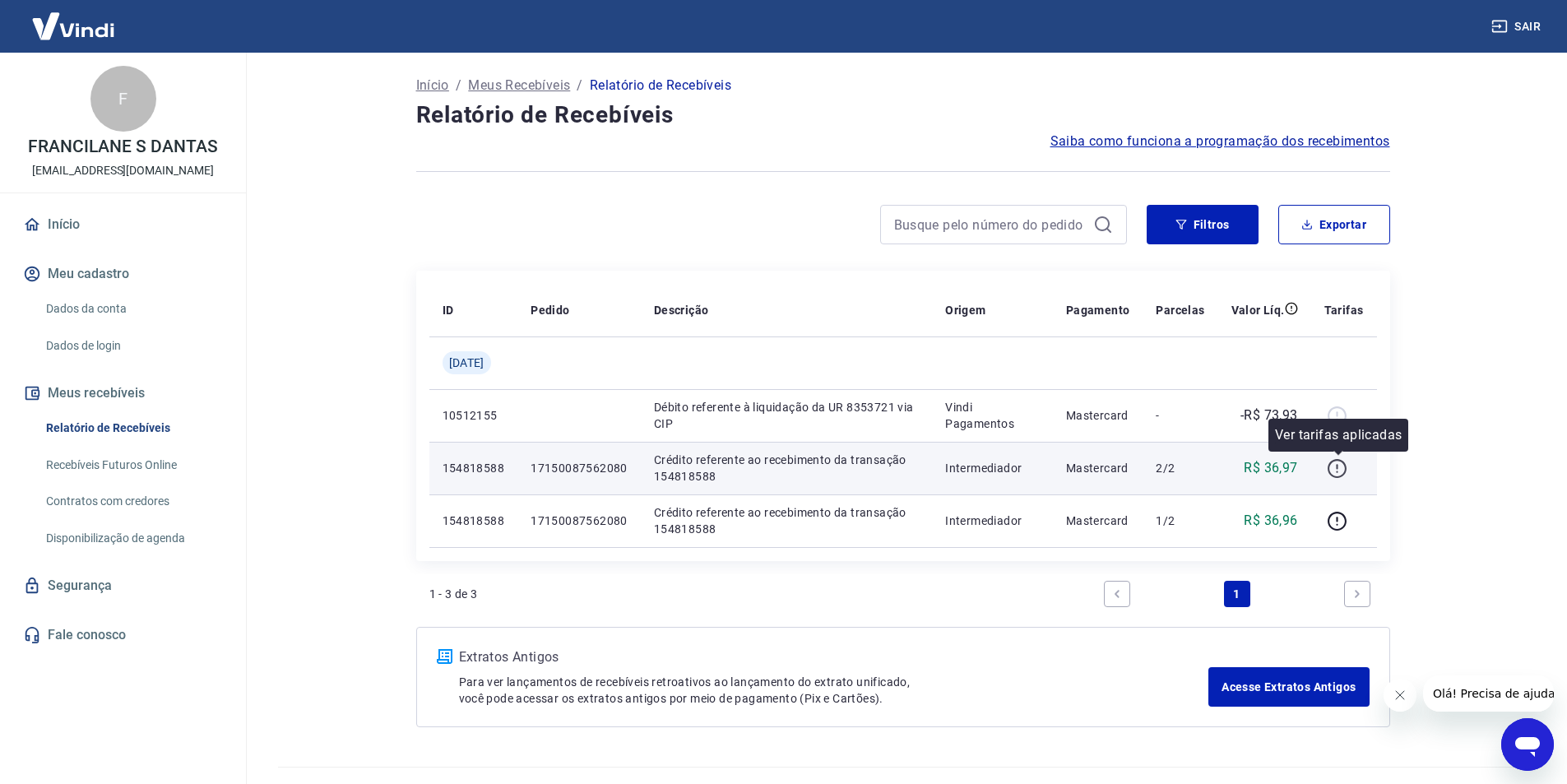
click at [1340, 464] on icon "button" at bounding box center [1337, 468] width 21 height 21
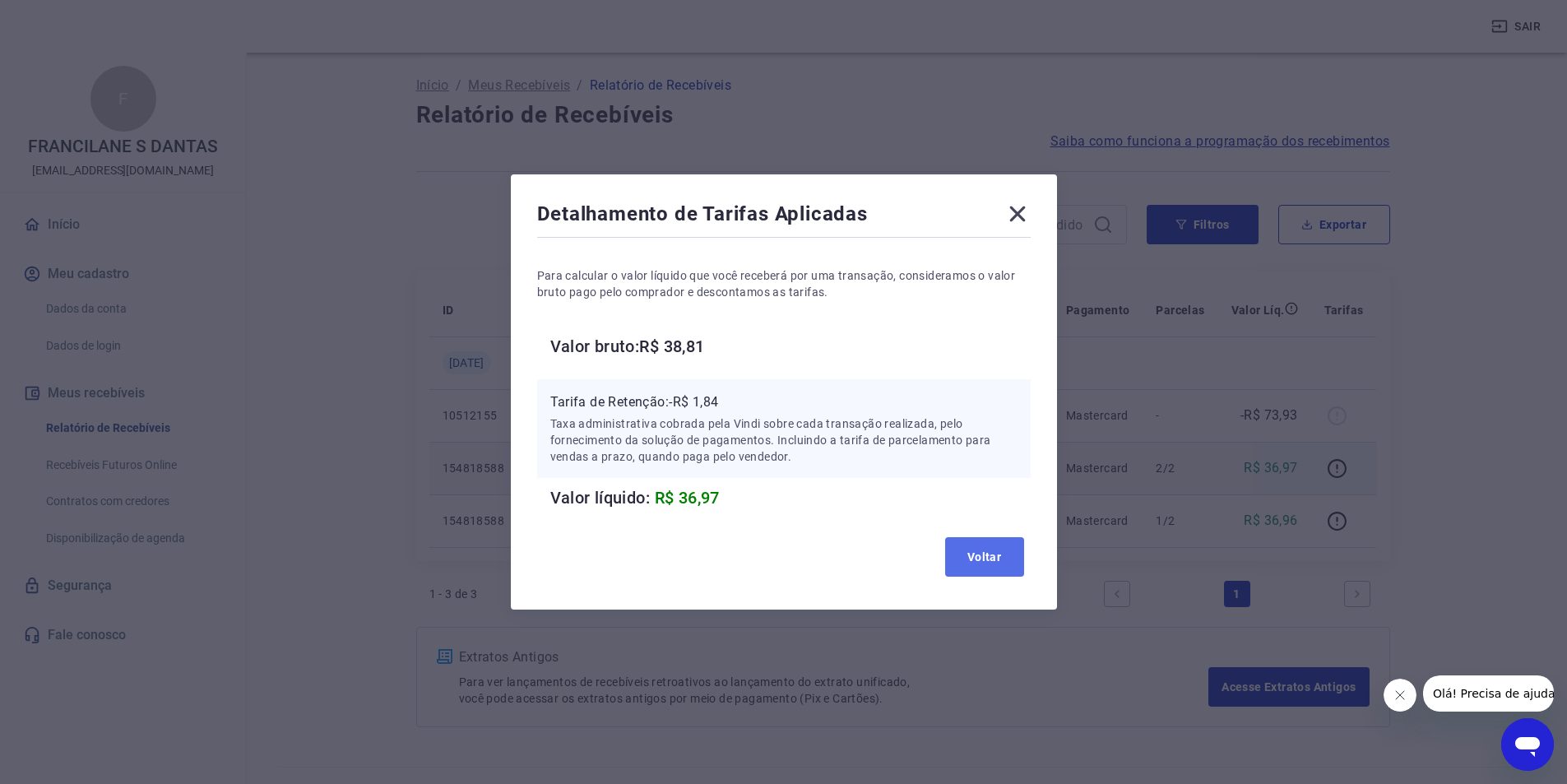
click at [991, 552] on button "Voltar" at bounding box center [985, 556] width 79 height 39
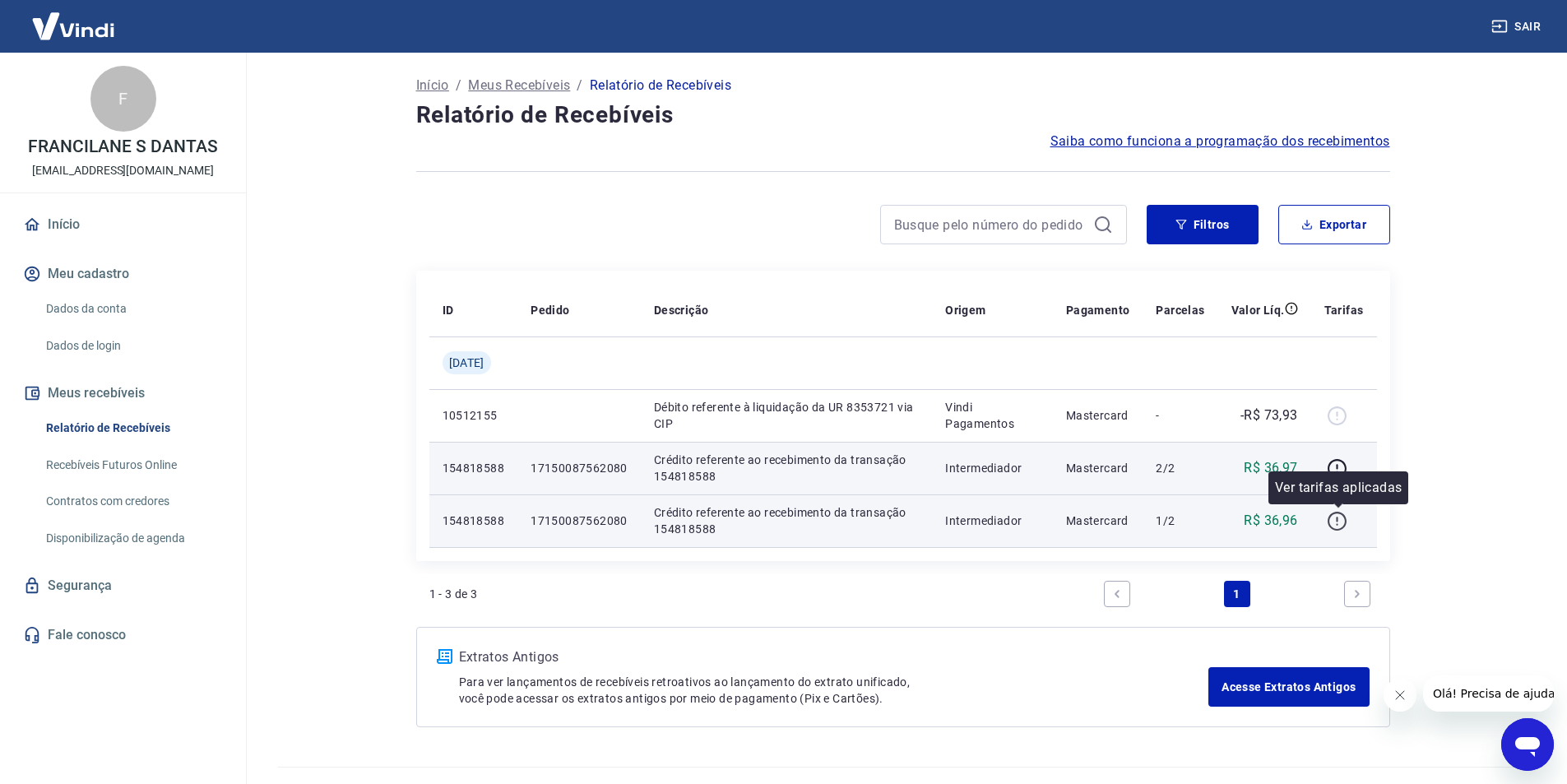
click at [1332, 521] on icon "button" at bounding box center [1337, 520] width 21 height 21
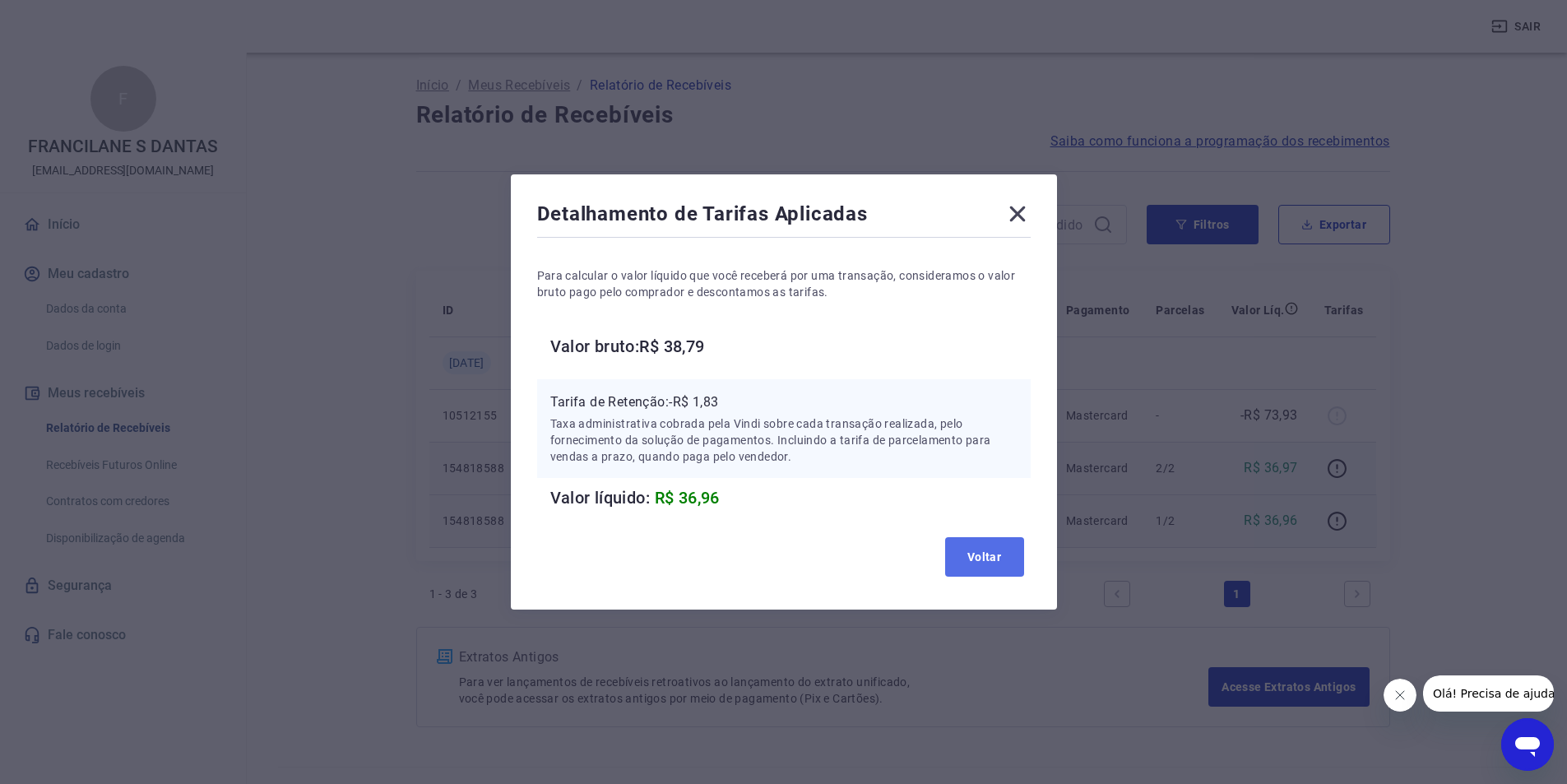
click at [1007, 558] on button "Voltar" at bounding box center [985, 556] width 79 height 39
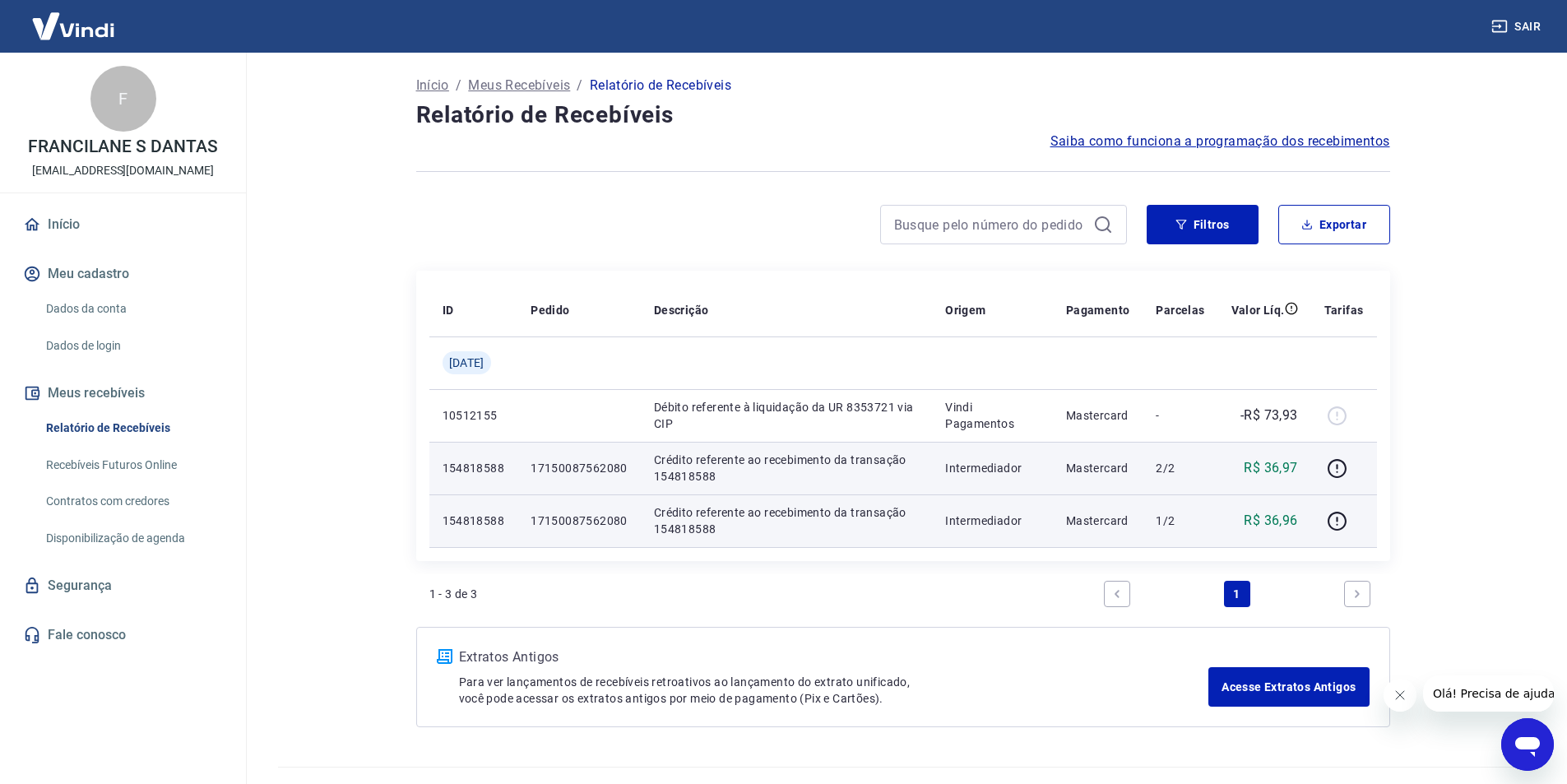
click at [1038, 463] on p "Intermediador" at bounding box center [993, 467] width 94 height 17
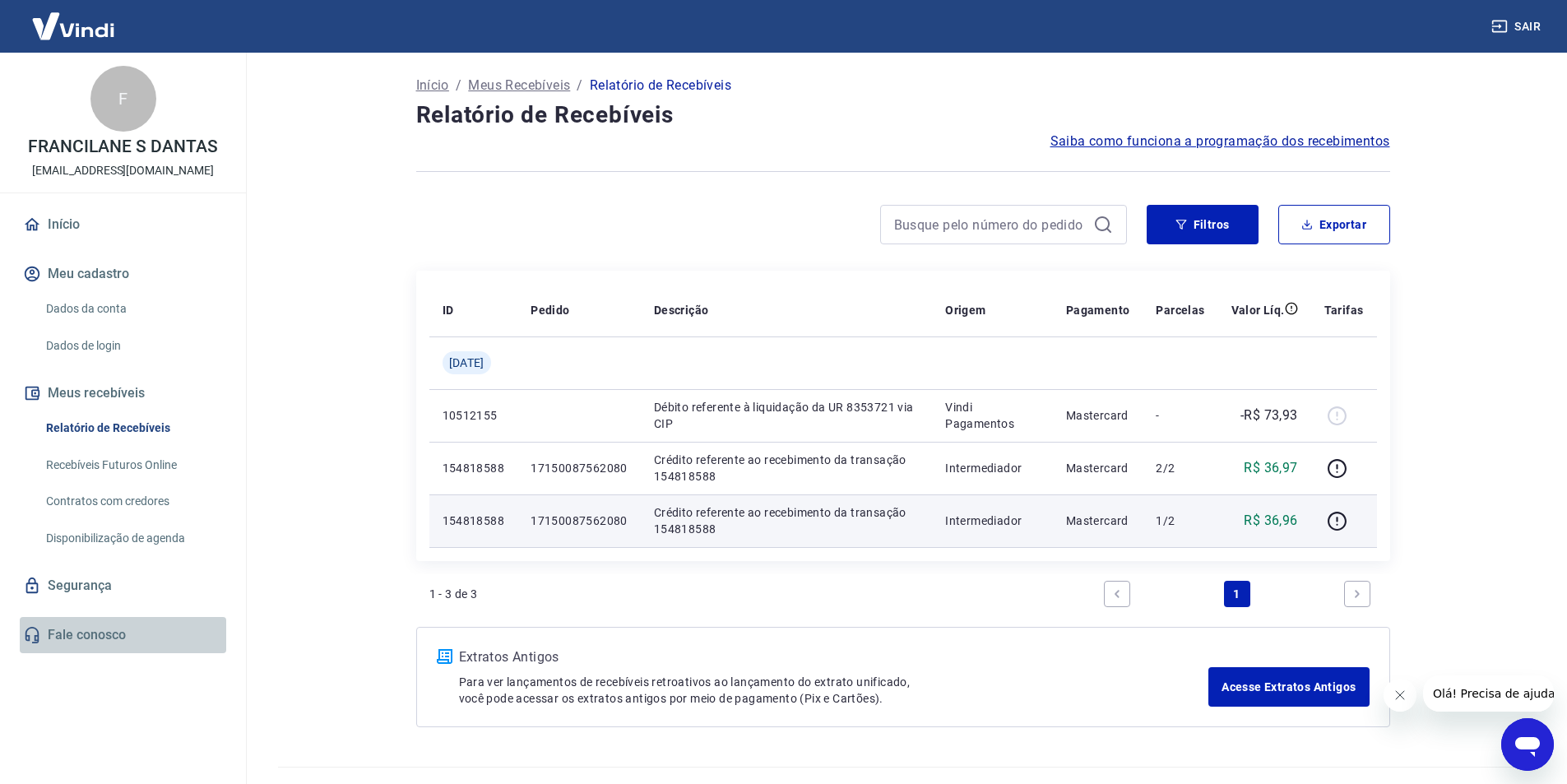
click at [104, 641] on link "Fale conosco" at bounding box center [123, 634] width 206 height 36
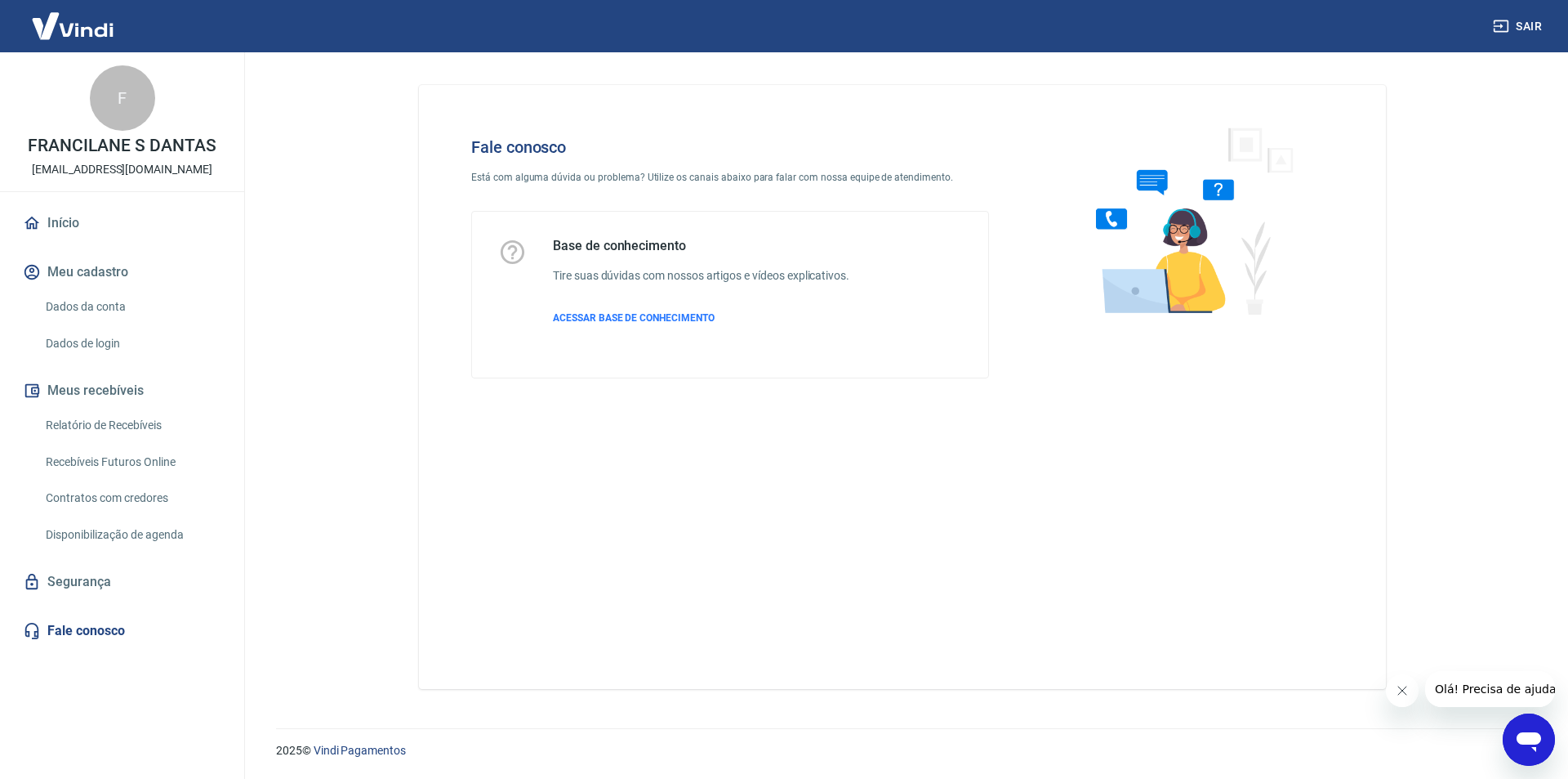
click at [1539, 735] on icon "Abrir janela de mensagens" at bounding box center [1528, 742] width 24 height 19
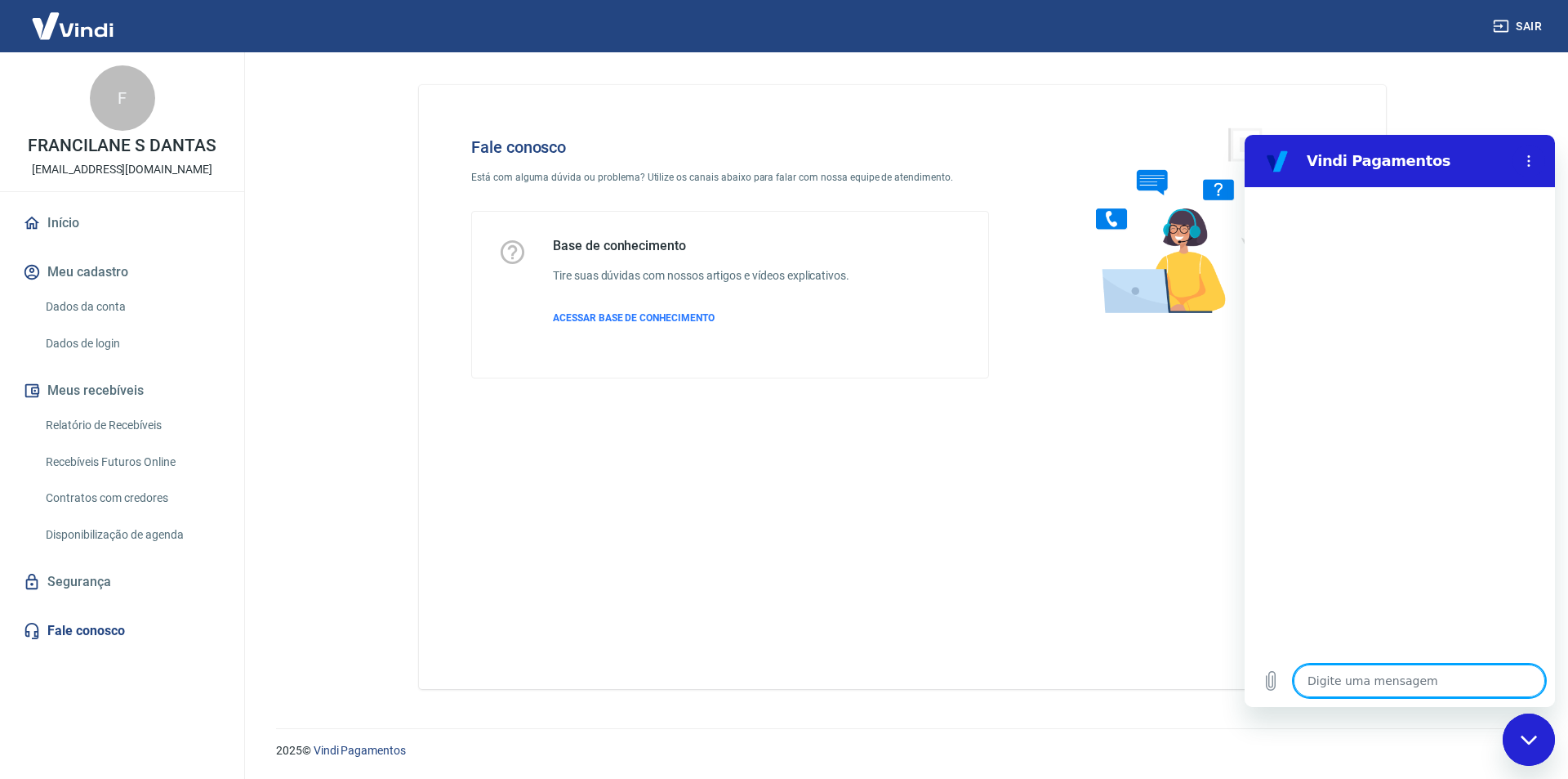
click at [1321, 672] on textarea at bounding box center [1419, 681] width 251 height 33
type textarea "c"
type textarea "x"
type textarea "co"
type textarea "x"
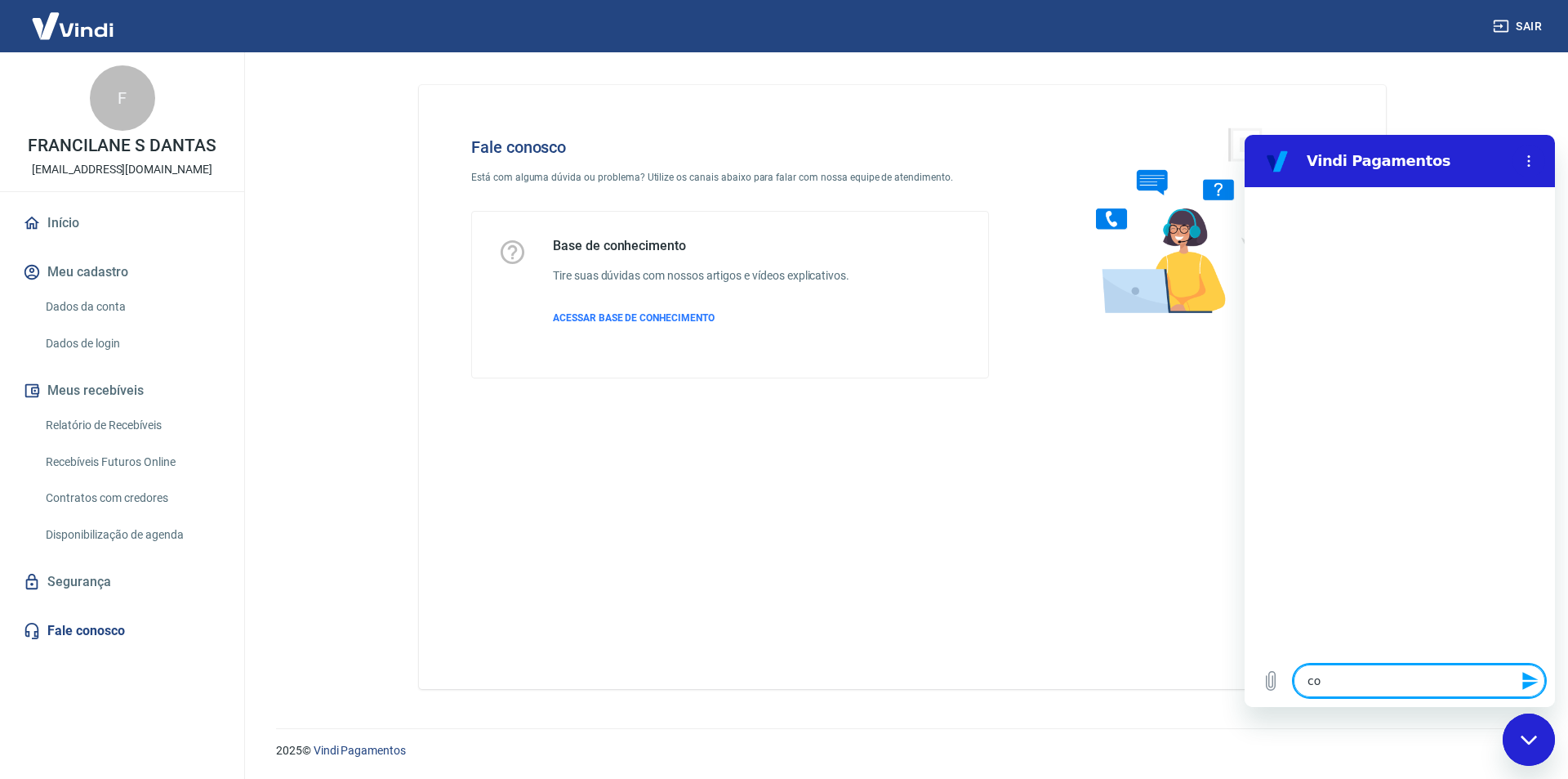
type textarea "com"
type textarea "x"
type textarea "como"
type textarea "x"
type textarea "com"
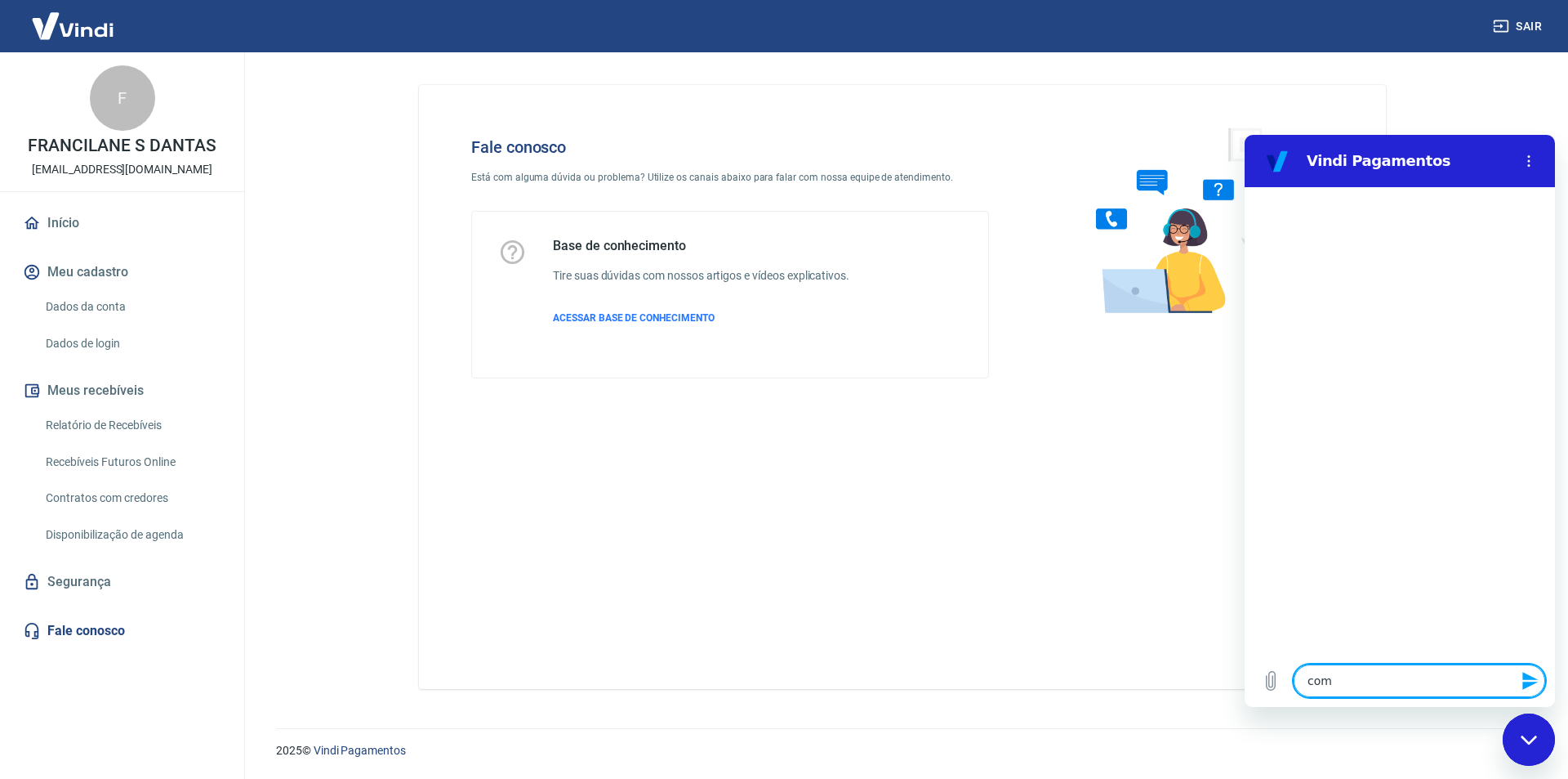
type textarea "x"
type textarea "co"
type textarea "x"
type textarea "c"
type textarea "x"
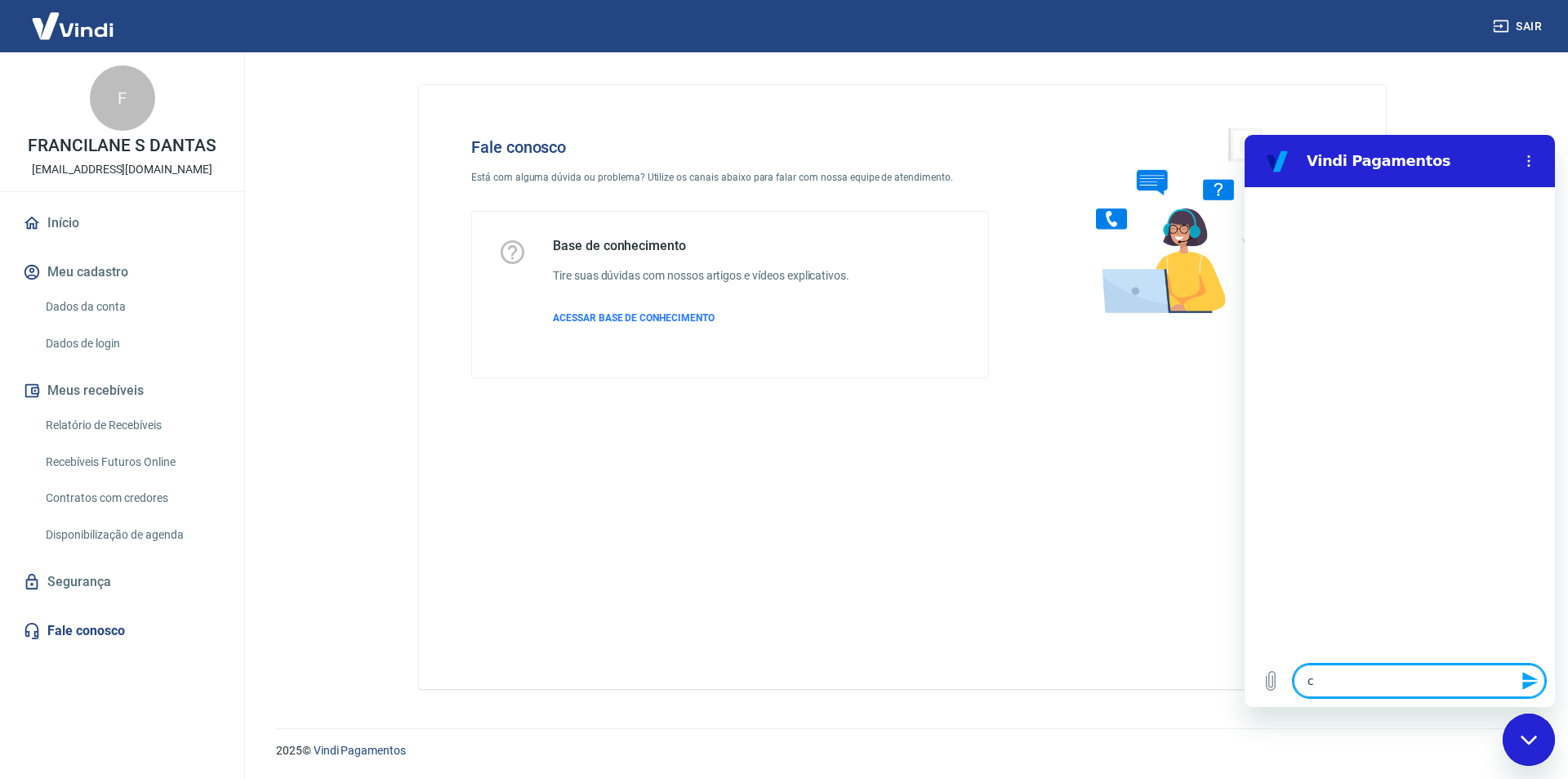
type textarea "x"
type textarea "Q"
type textarea "x"
type textarea "QU"
type textarea "x"
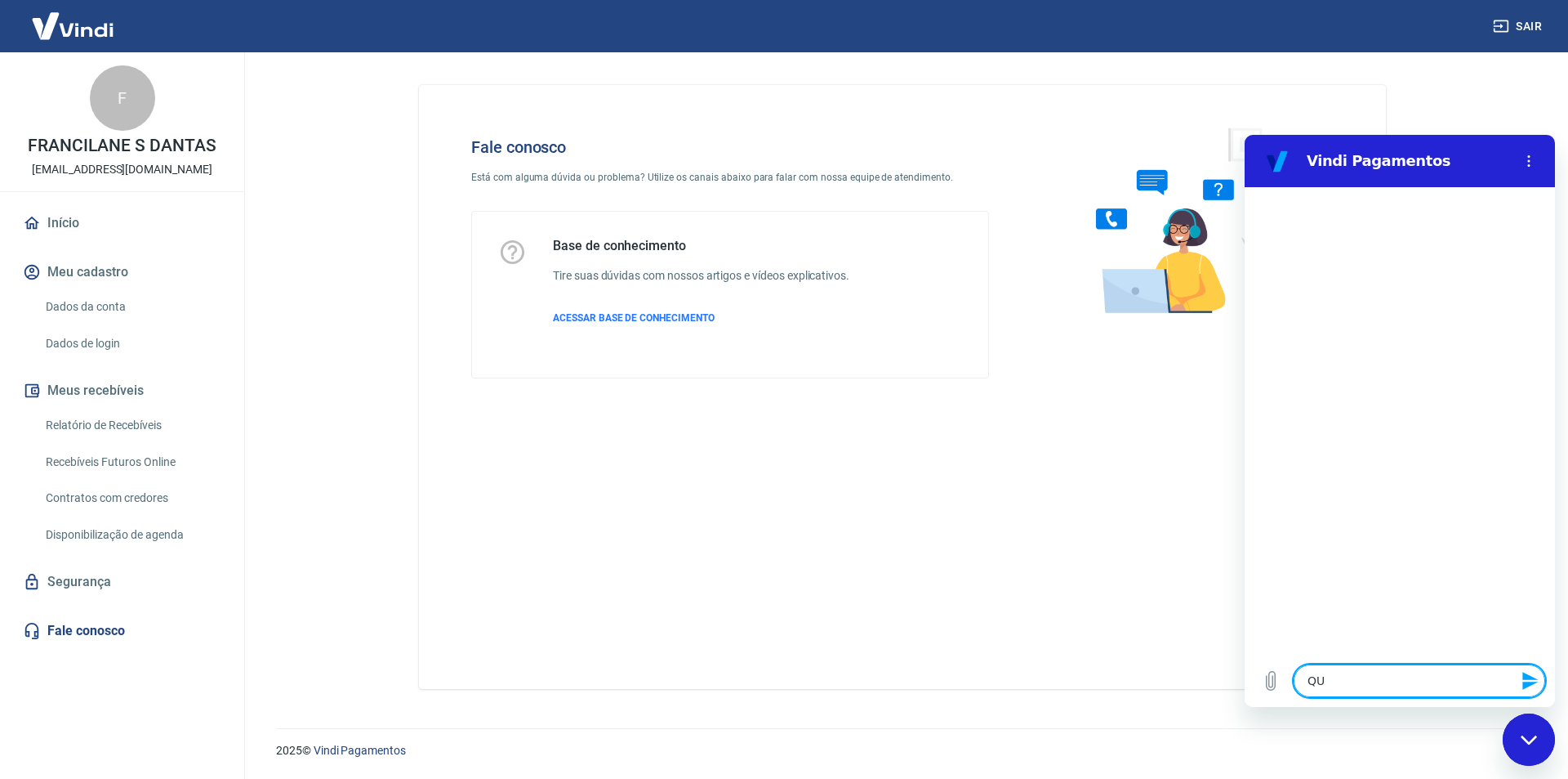
type textarea "Q"
type textarea "x"
type textarea "Qu"
type textarea "x"
type textarea "Que"
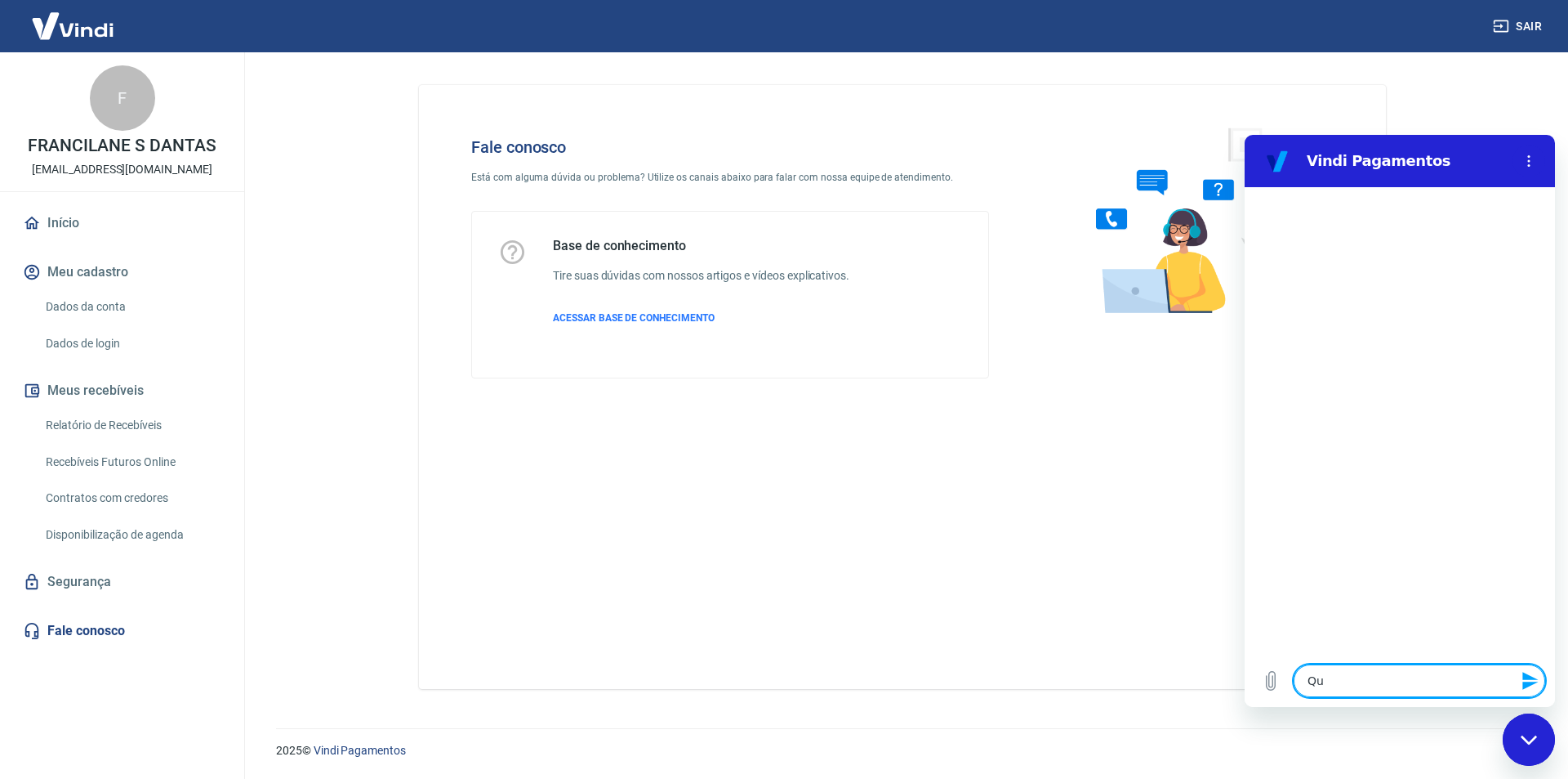
type textarea "x"
type textarea "Quer"
type textarea "x"
type textarea "Quere"
type textarea "x"
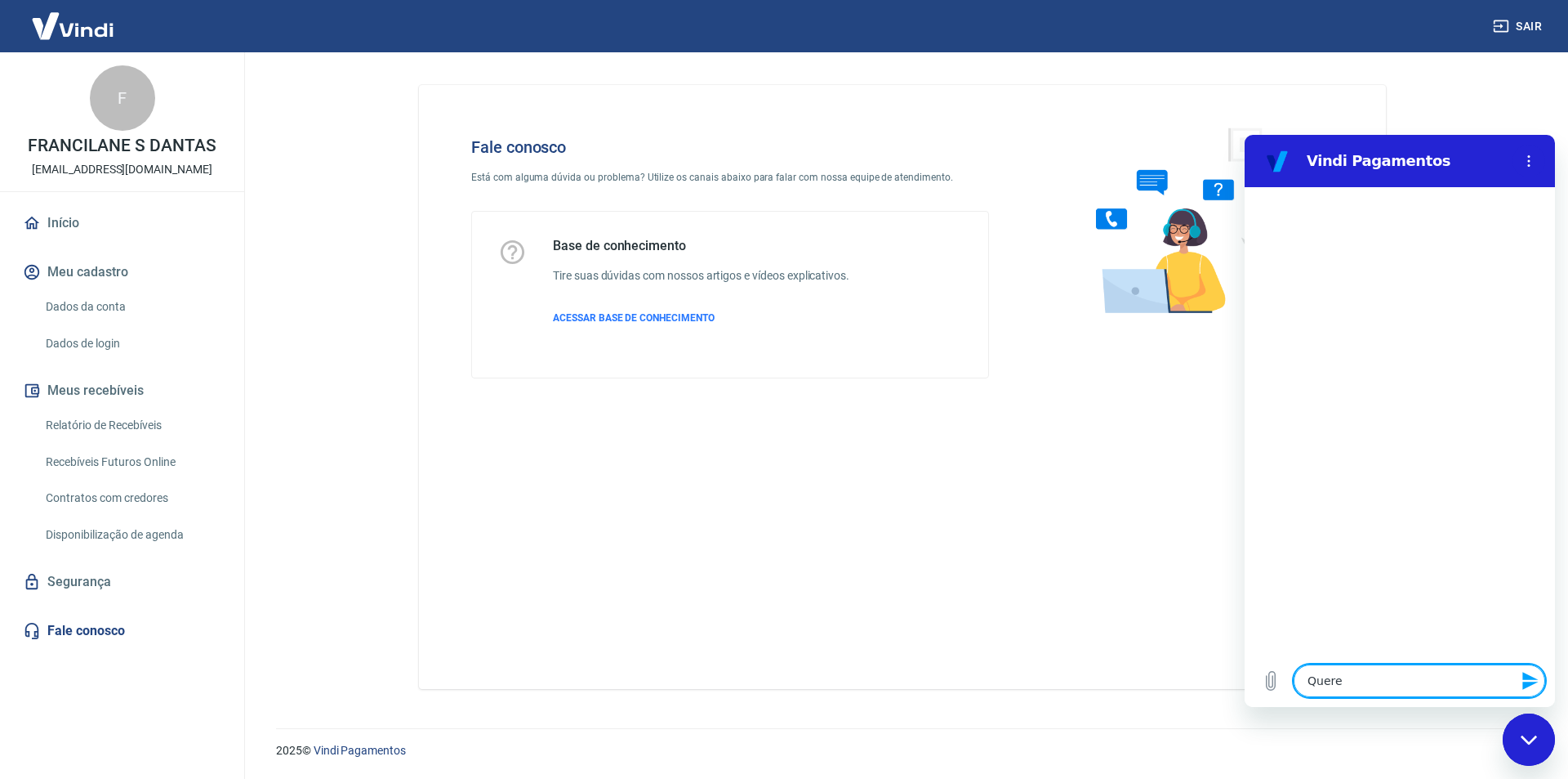
type textarea "Quereo"
type textarea "x"
type textarea "Quereo"
type textarea "x"
type textarea "Quereo r"
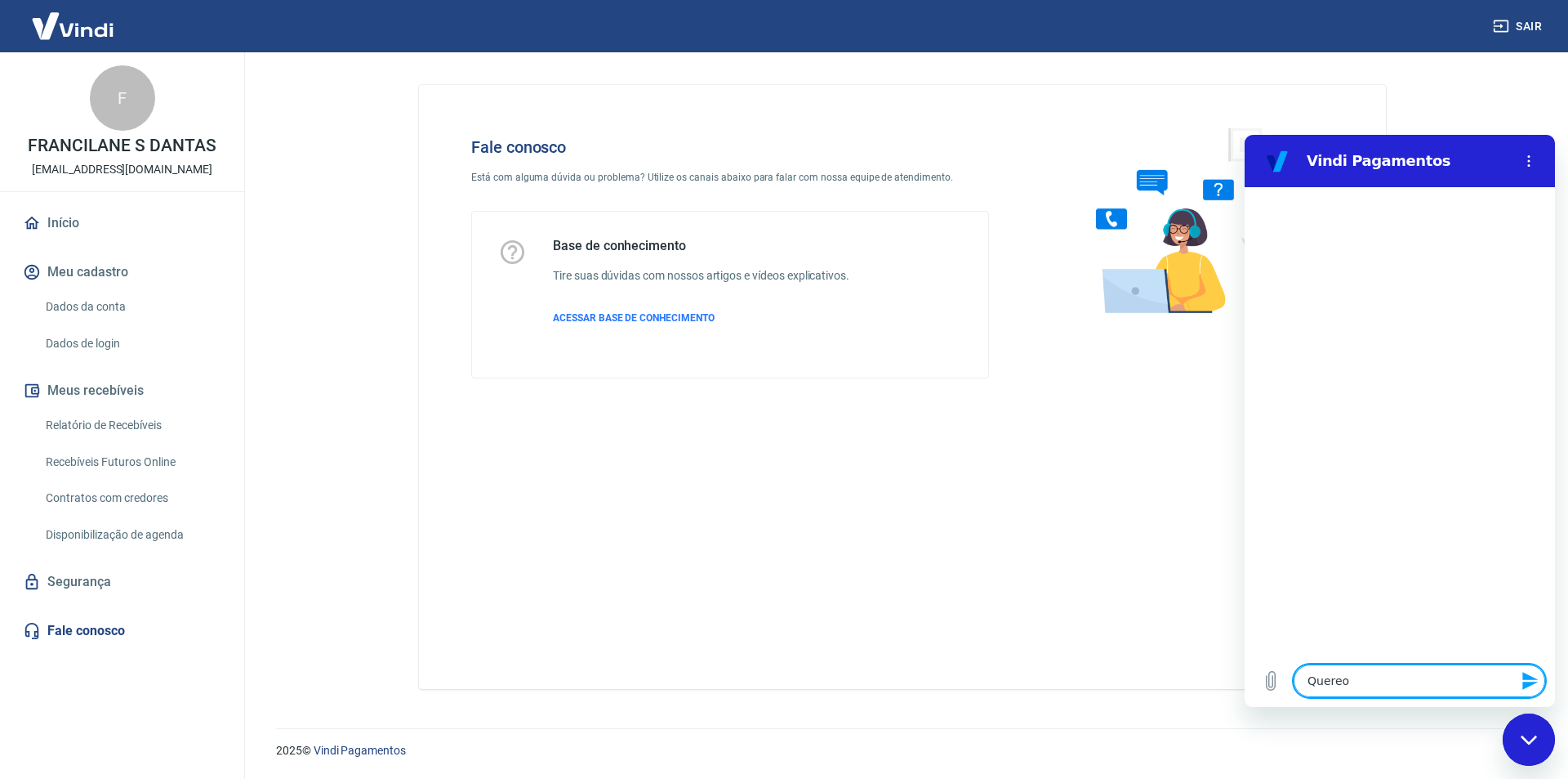
type textarea "x"
type textarea "Quereo"
type textarea "x"
type textarea "Quereo"
type textarea "x"
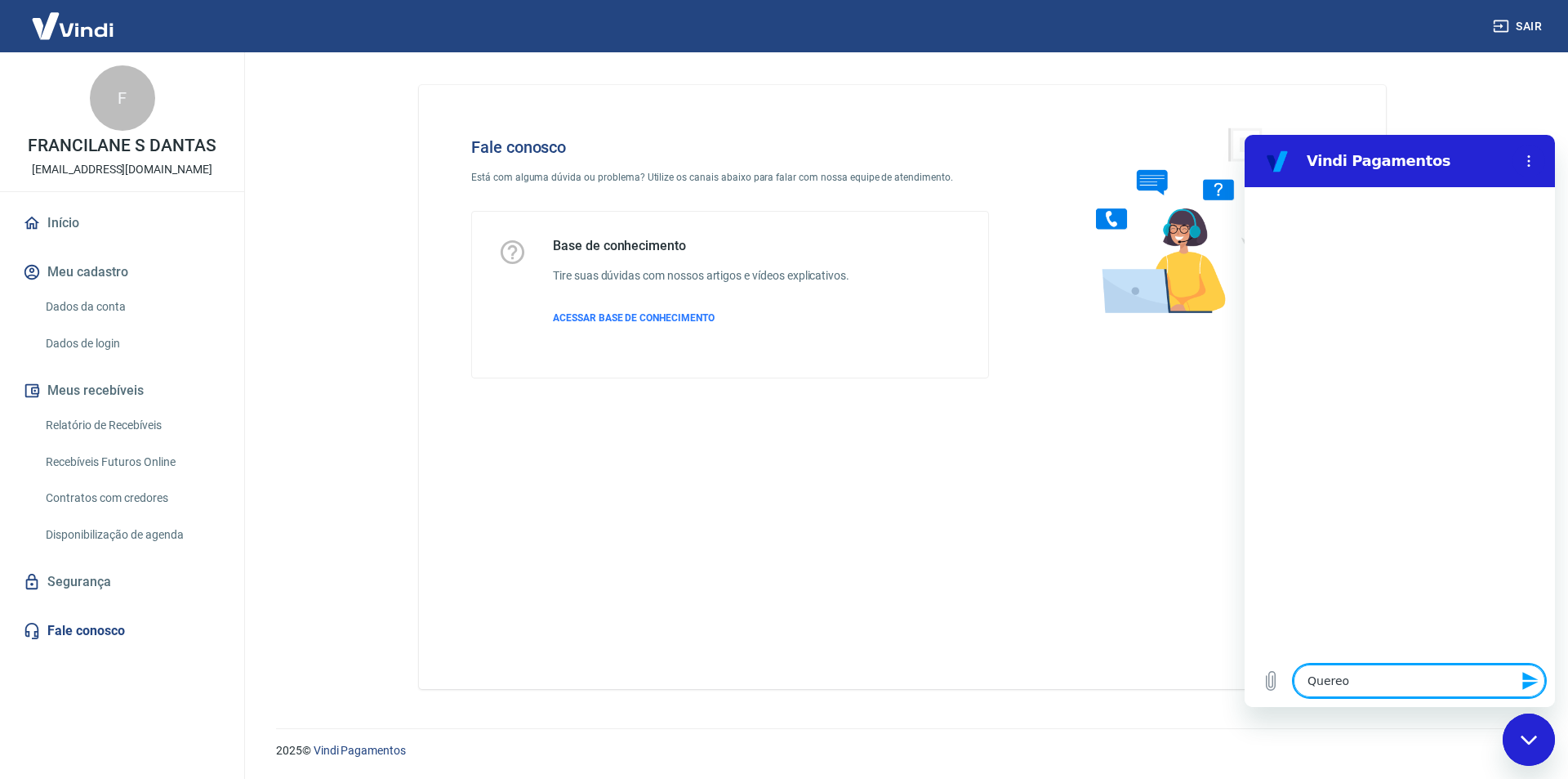
type textarea "Quere"
type textarea "x"
type textarea "Quer"
type textarea "x"
type textarea "Quero"
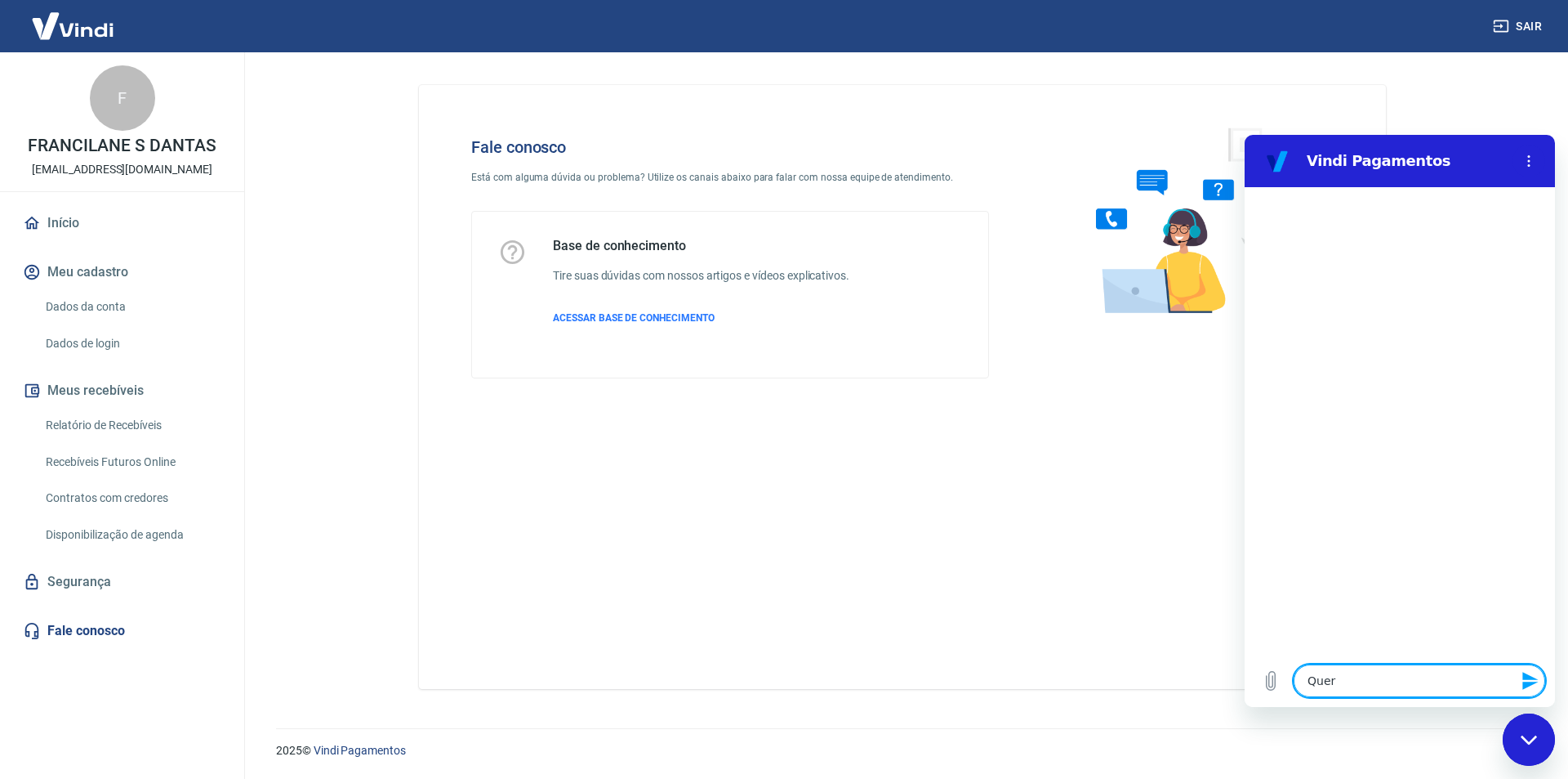
type textarea "x"
type textarea "Quero"
type textarea "x"
type textarea "Quero r"
type textarea "x"
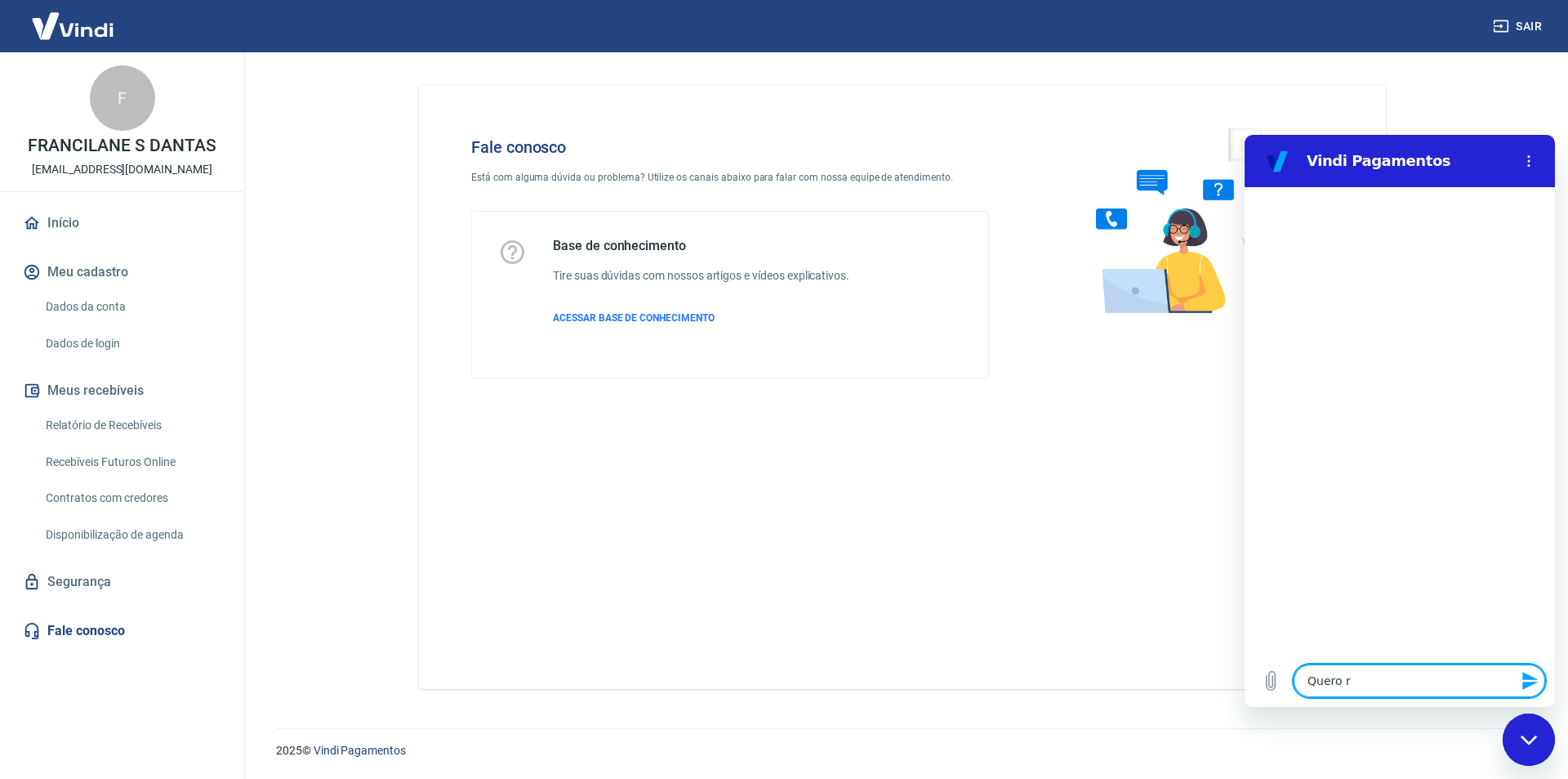
type textarea "Quero re"
type textarea "x"
type textarea "Quero res"
type textarea "x"
type textarea "Quero resg"
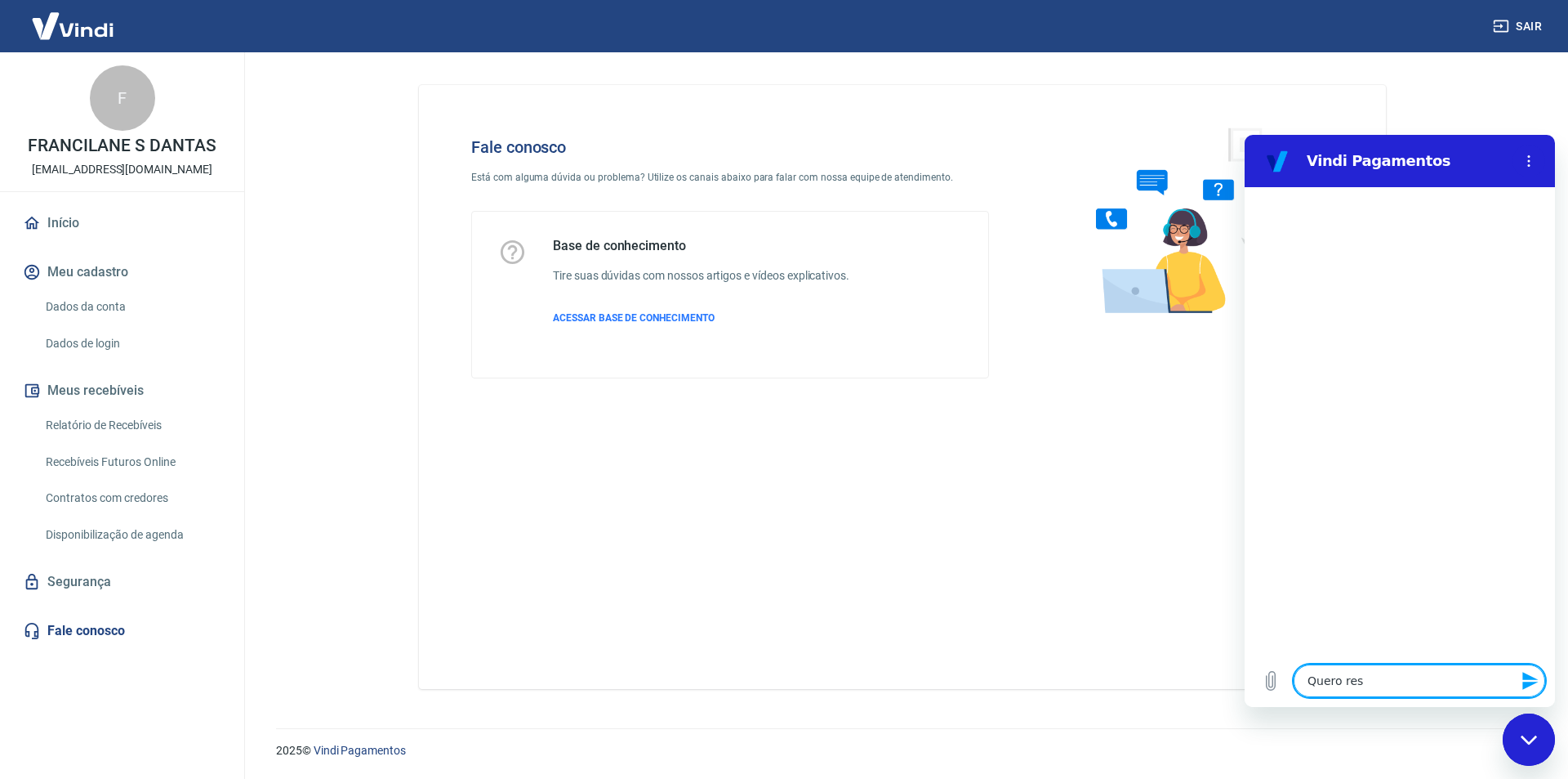
type textarea "x"
type textarea "Quero resga"
type textarea "x"
type textarea "Quero resgat"
type textarea "x"
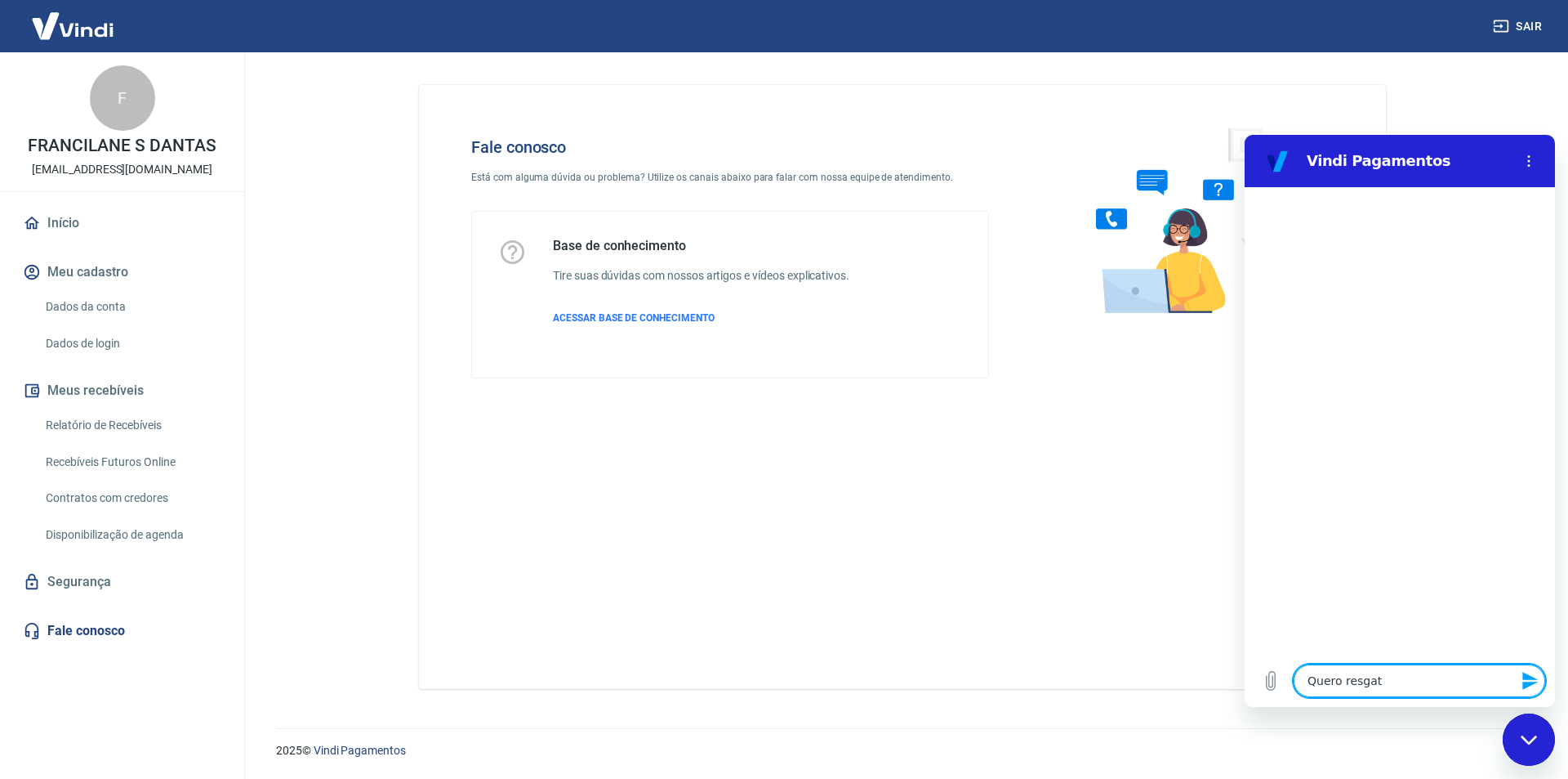
type textarea "Quero resgata"
type textarea "x"
type textarea "Quero resgatar"
type textarea "x"
type textarea "Quero resgatar"
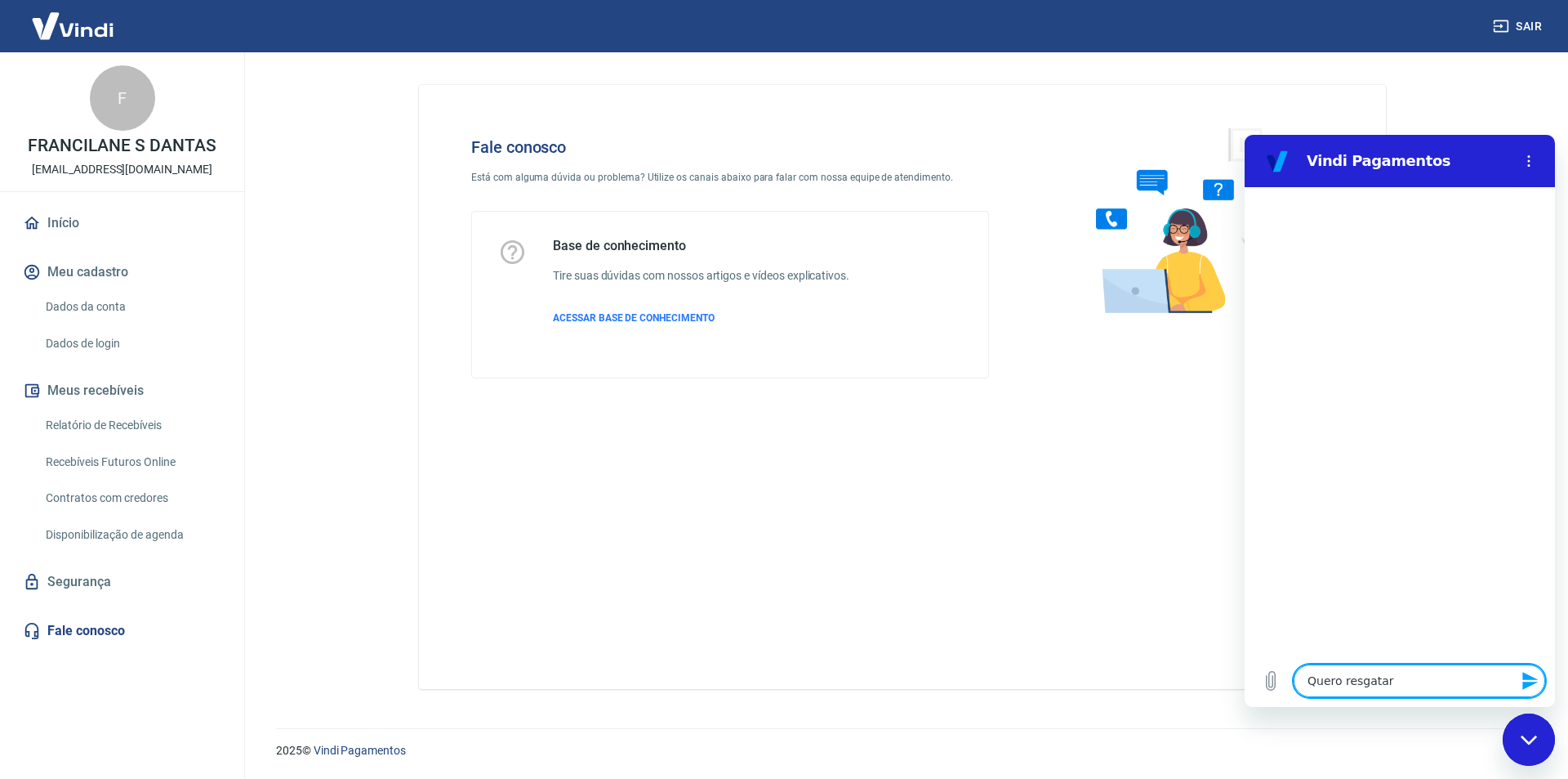
type textarea "x"
type textarea "Quero resgatar m"
type textarea "x"
type textarea "Quero resgatar me"
type textarea "x"
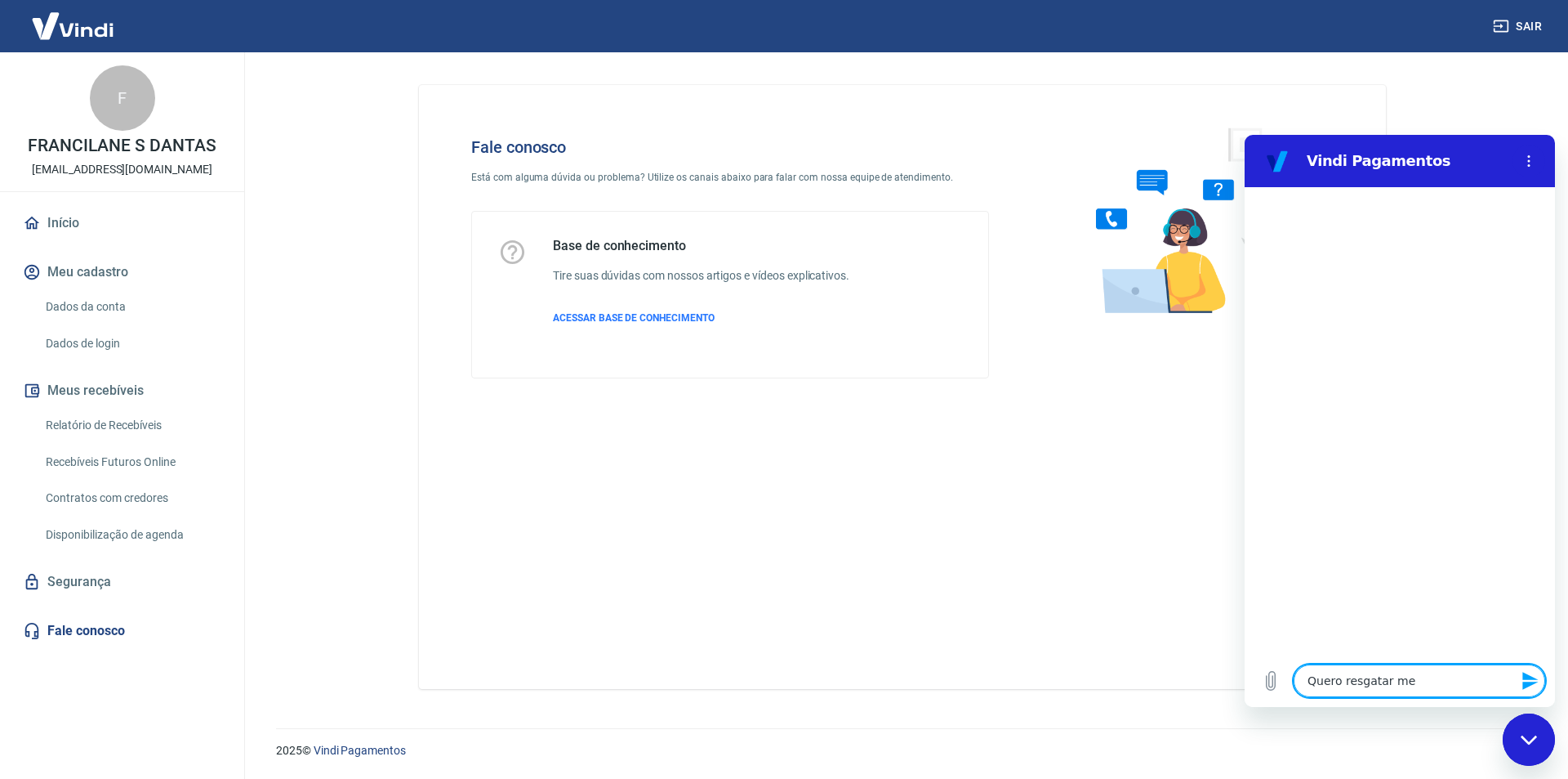
type textarea "Quero resgatar meu"
type textarea "x"
type textarea "Quero resgatar meu"
type textarea "x"
type textarea "Quero resgatar meu s"
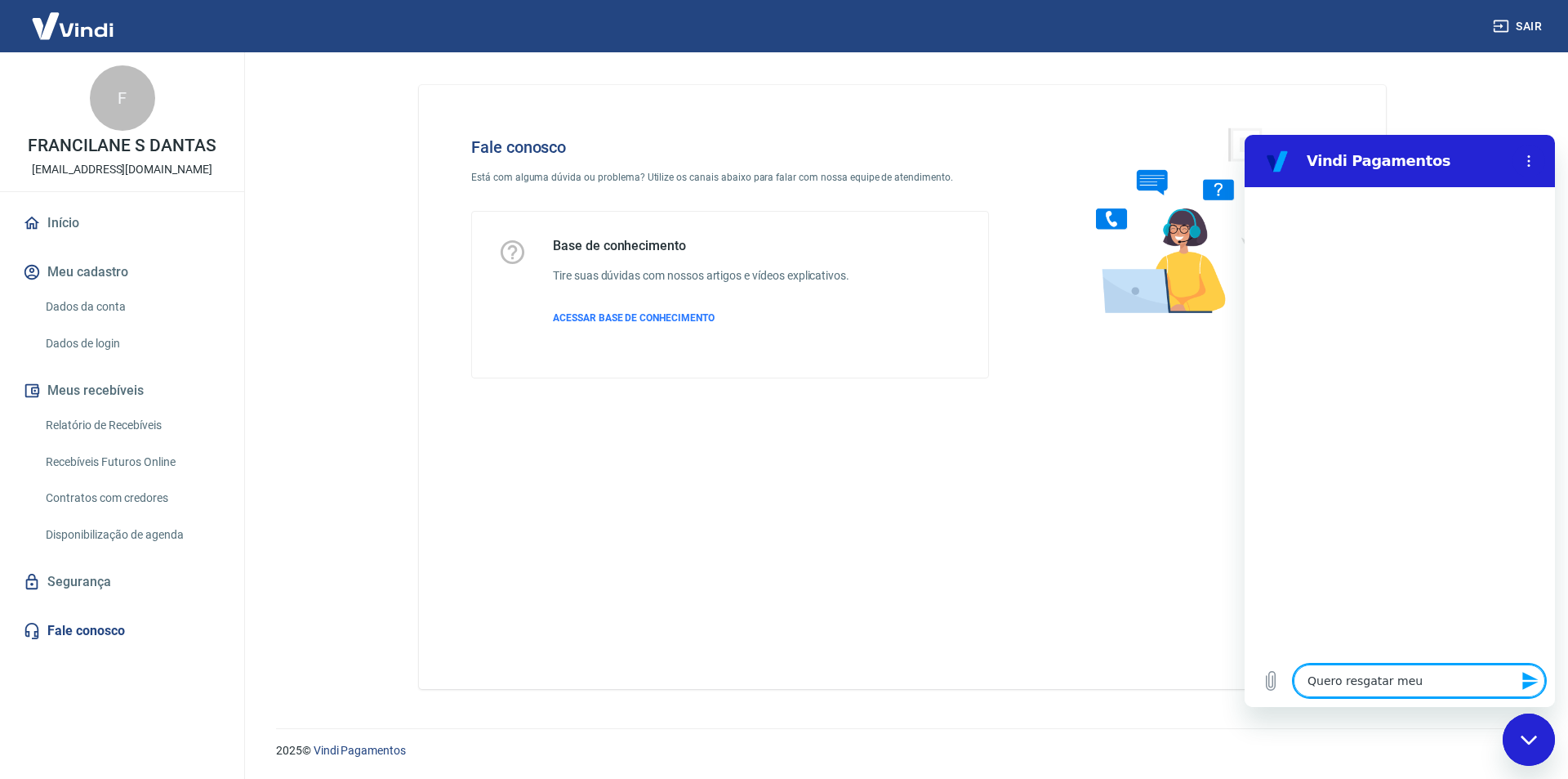
type textarea "x"
type textarea "Quero resgatar meu sa"
type textarea "x"
type textarea "Quero resgatar meu sal"
type textarea "x"
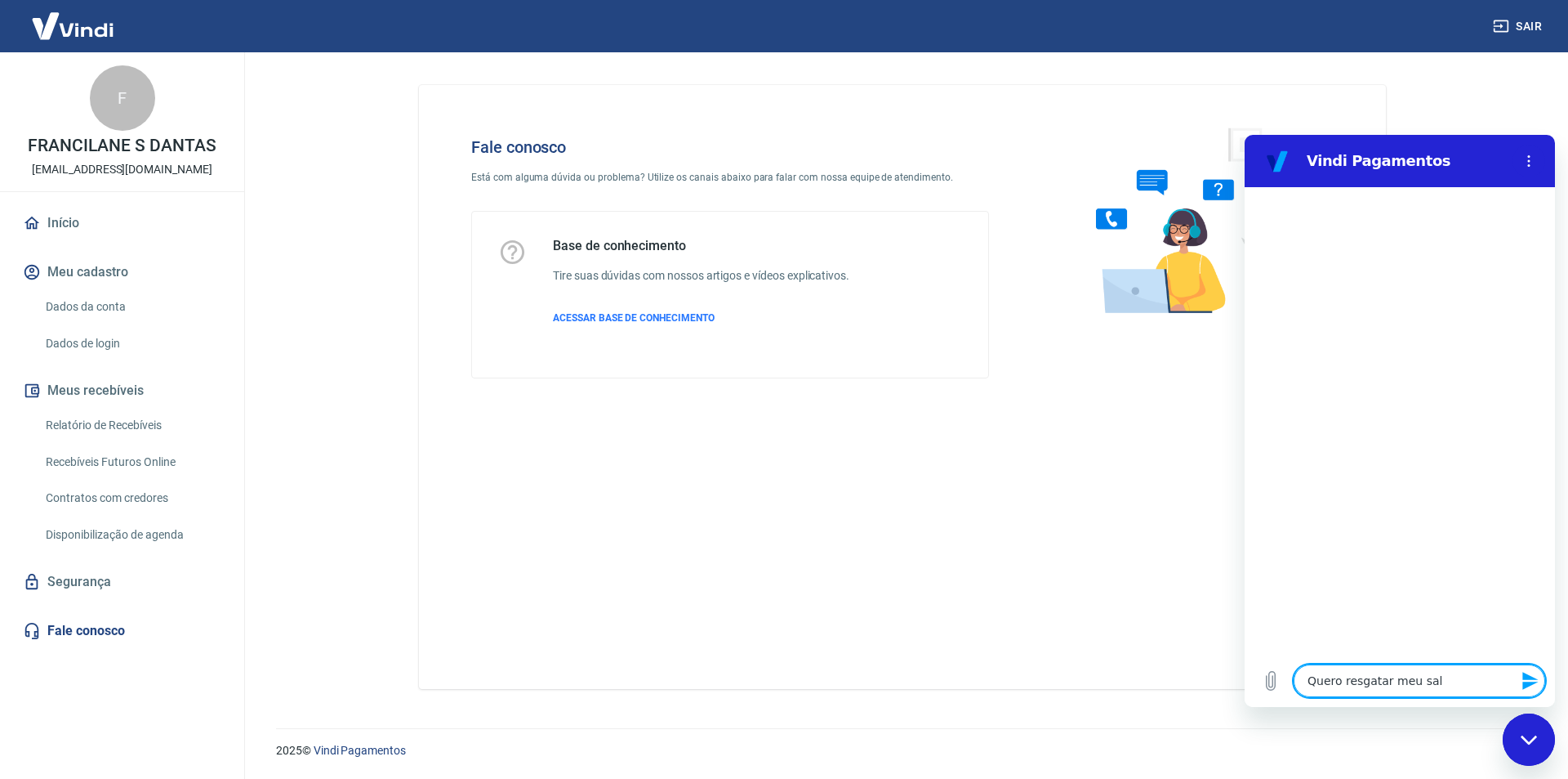
type textarea "Quero resgatar meu sald"
type textarea "x"
type textarea "Quero resgatar meu saldo"
type textarea "x"
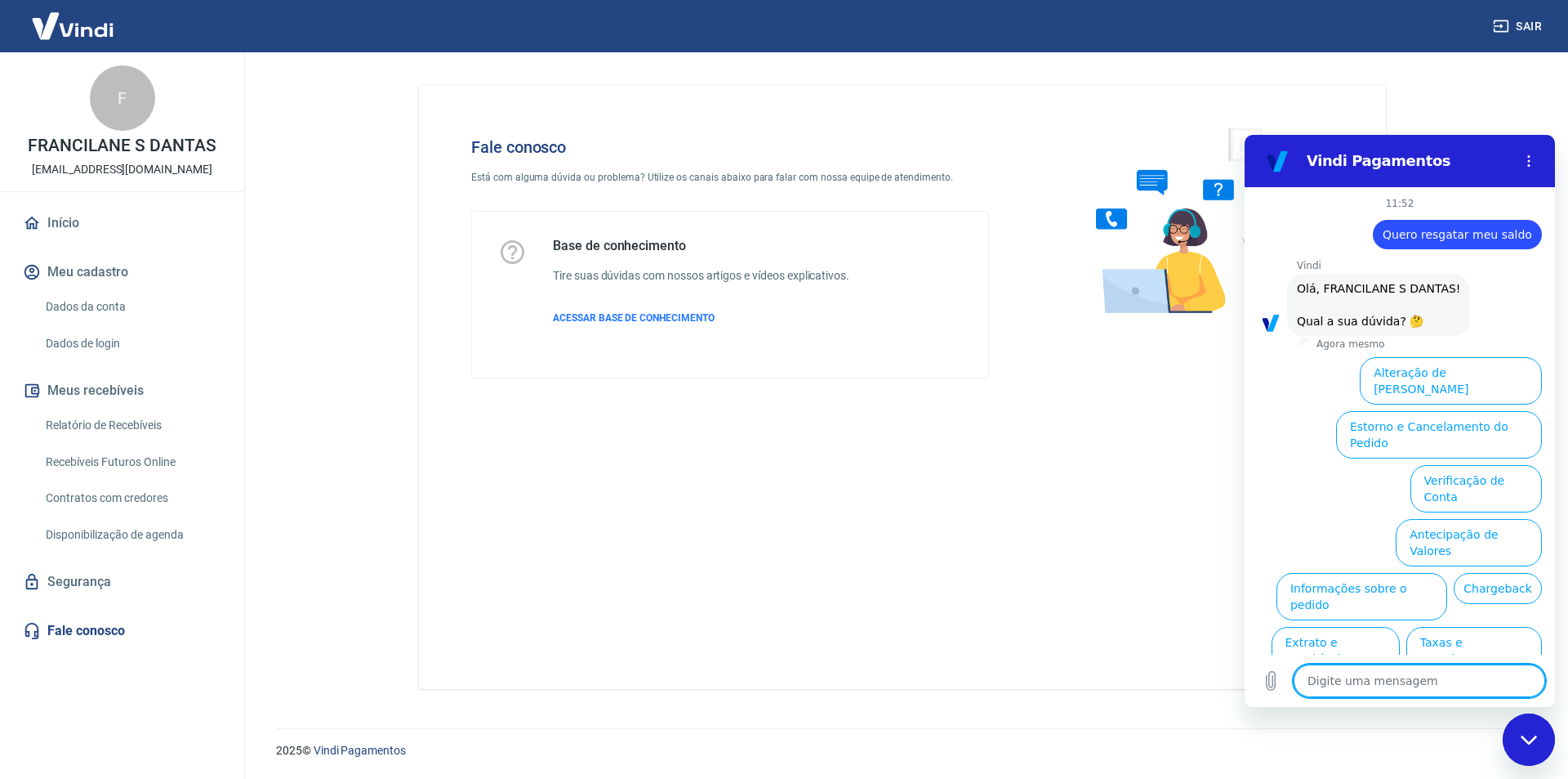
scroll to position [38, 0]
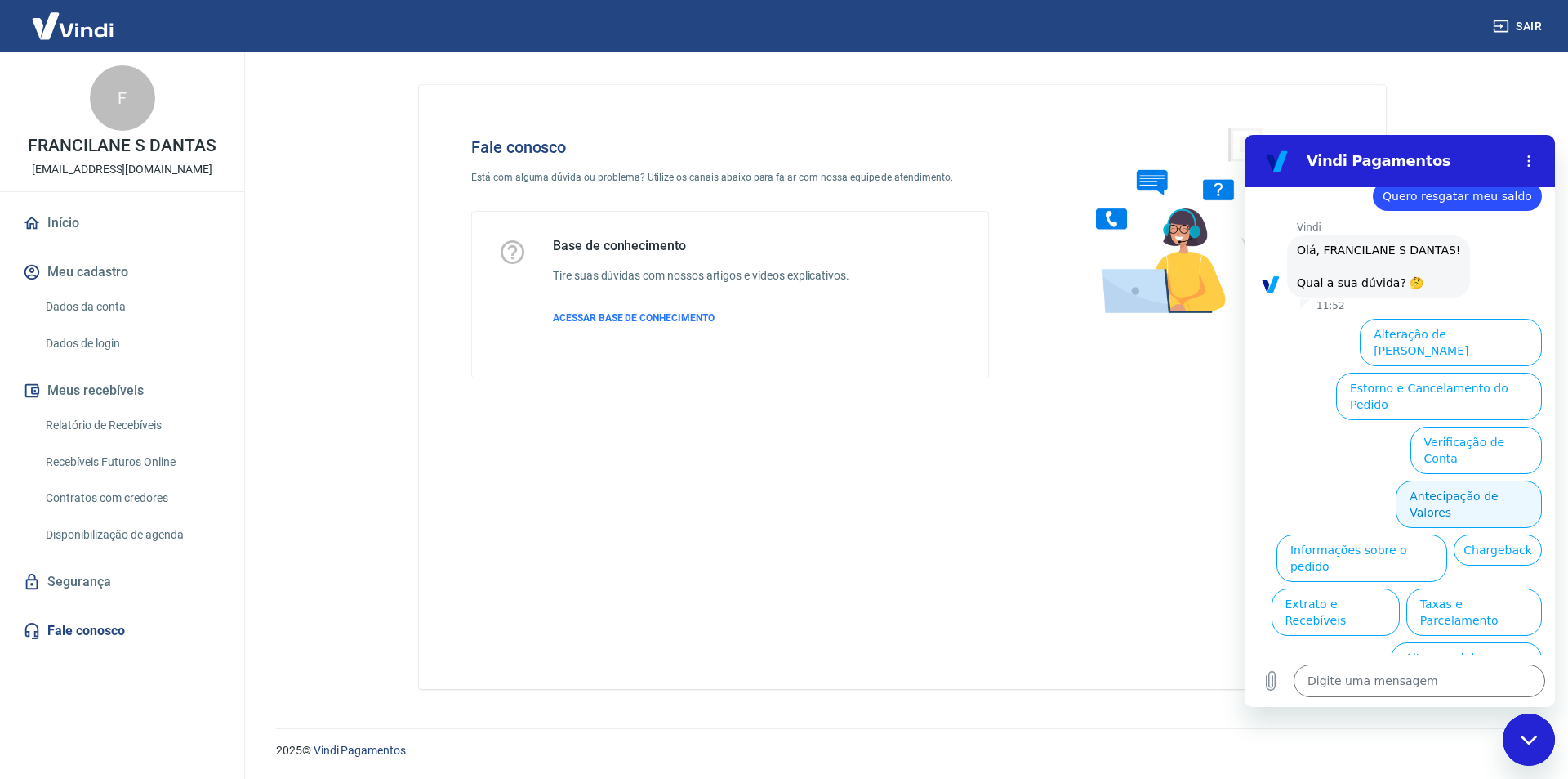
click at [1476, 481] on button "Antecipação de Valores" at bounding box center [1469, 504] width 146 height 48
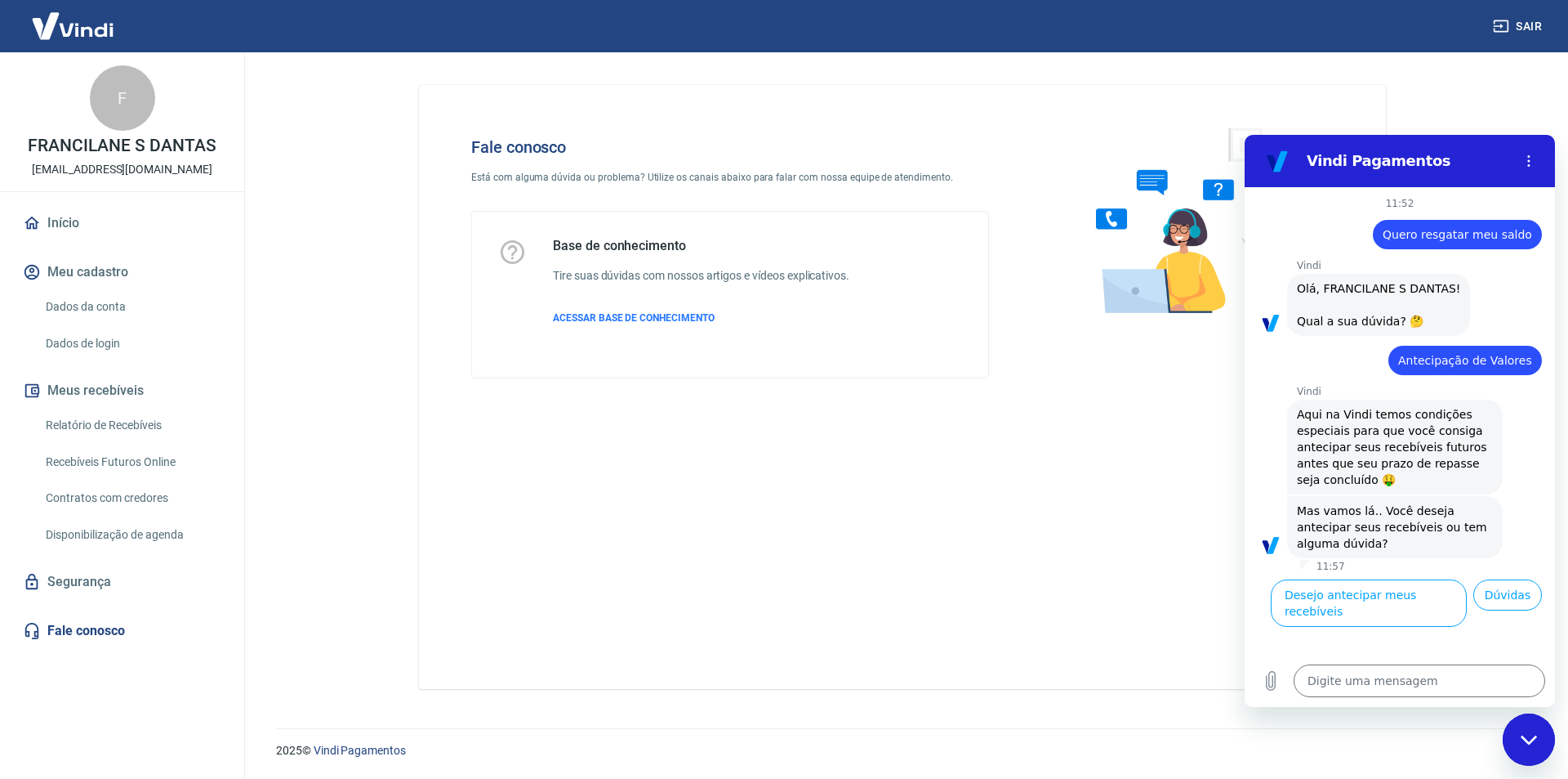
type textarea "x"
